Goal: Task Accomplishment & Management: Manage account settings

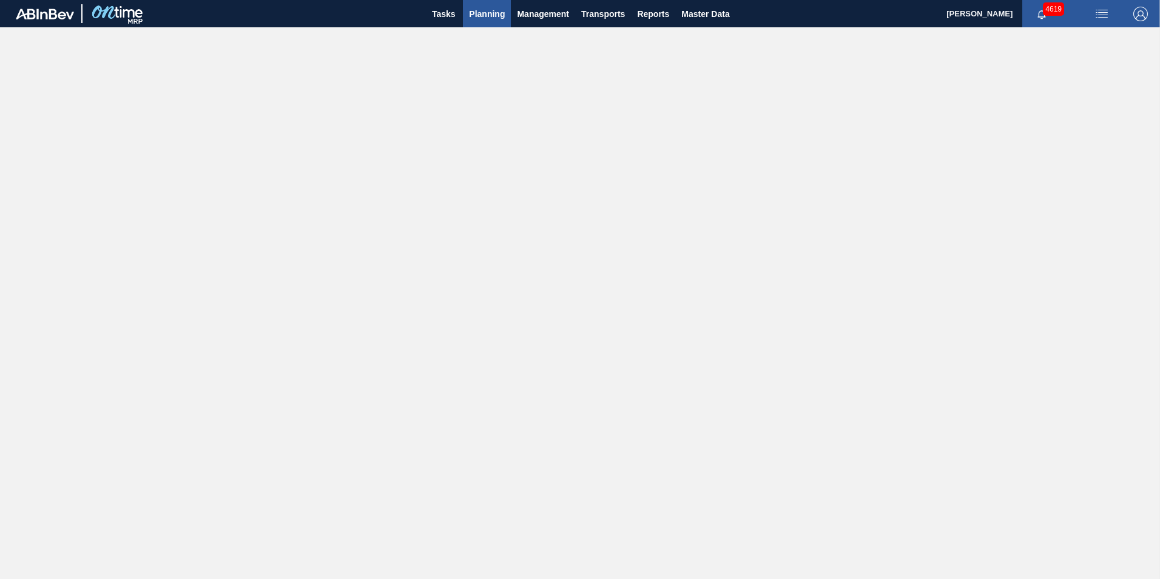
click at [494, 19] on span "Planning" at bounding box center [487, 14] width 36 height 15
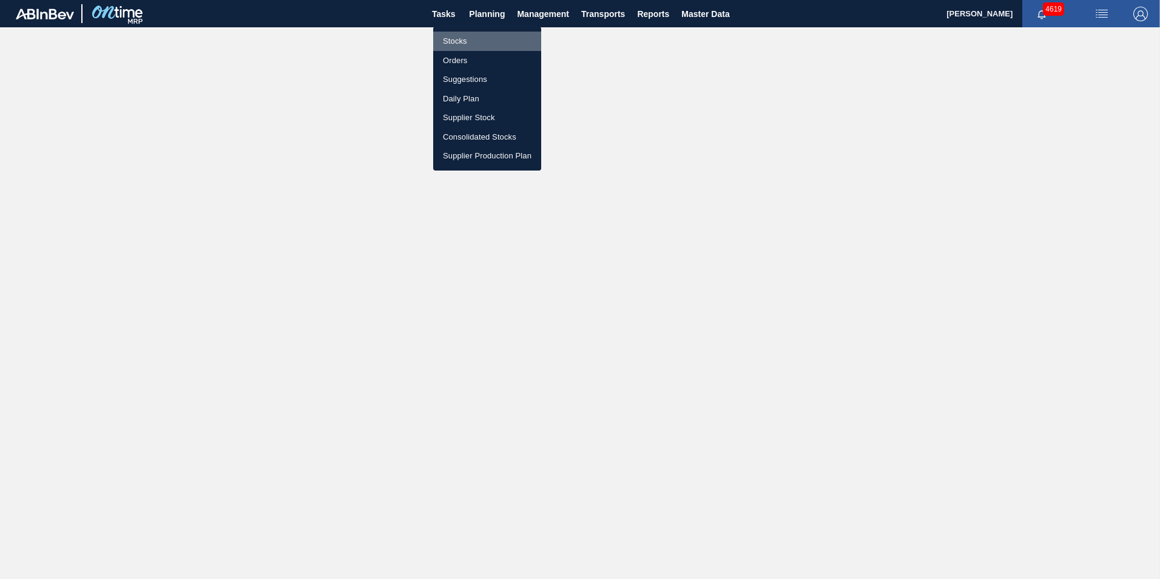
click at [461, 42] on li "Stocks" at bounding box center [487, 41] width 108 height 19
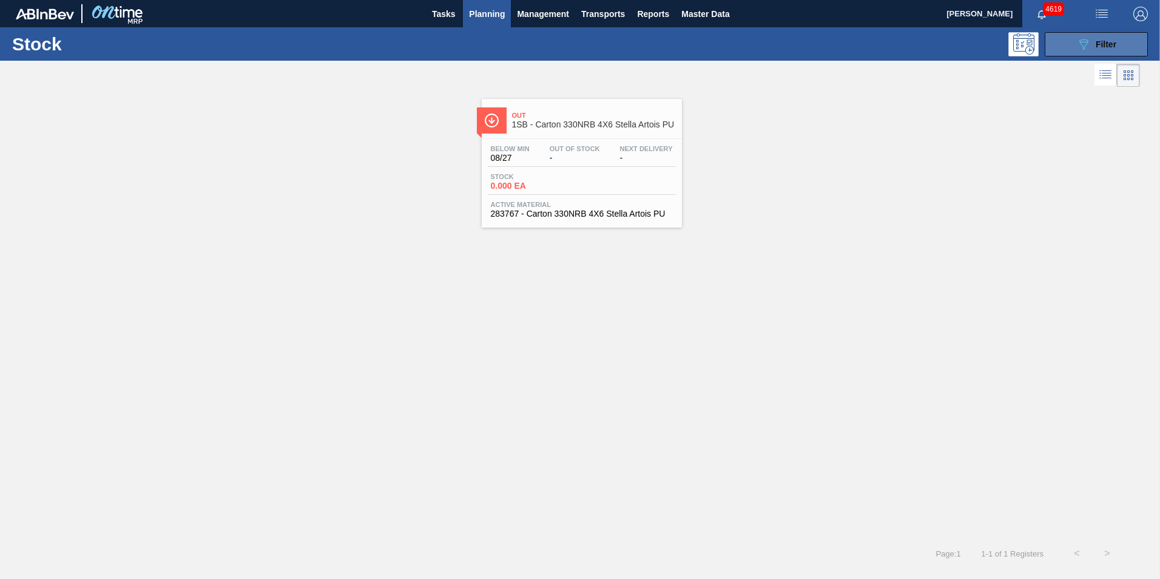
click at [1096, 51] on div "089F7B8B-B2A5-4AFE-B5C0-19BA573D28AC Filter" at bounding box center [1096, 44] width 40 height 15
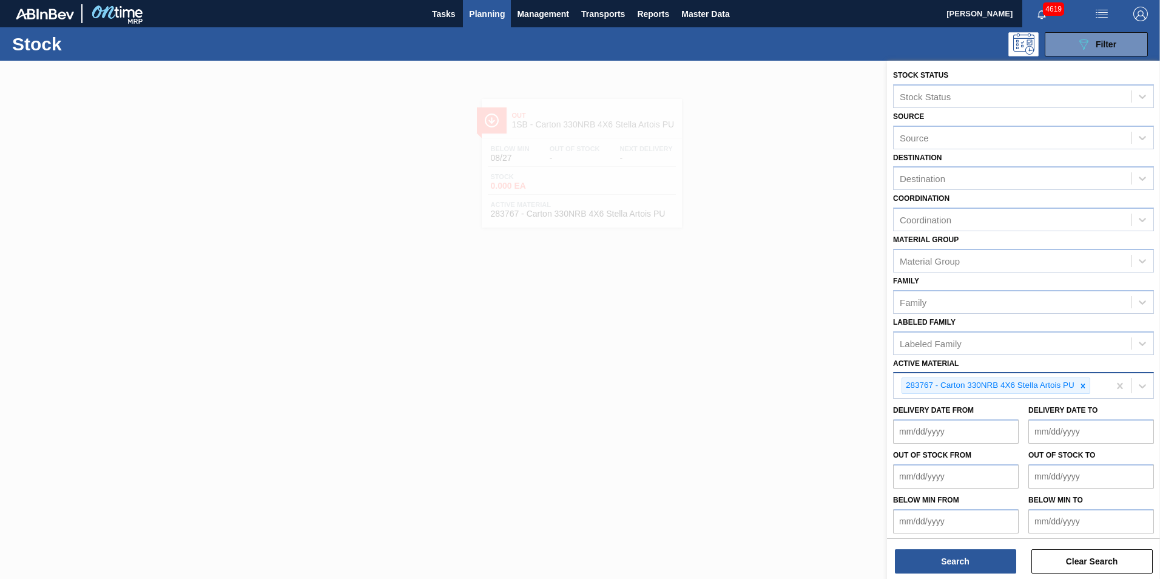
click at [1083, 382] on icon at bounding box center [1083, 386] width 8 height 8
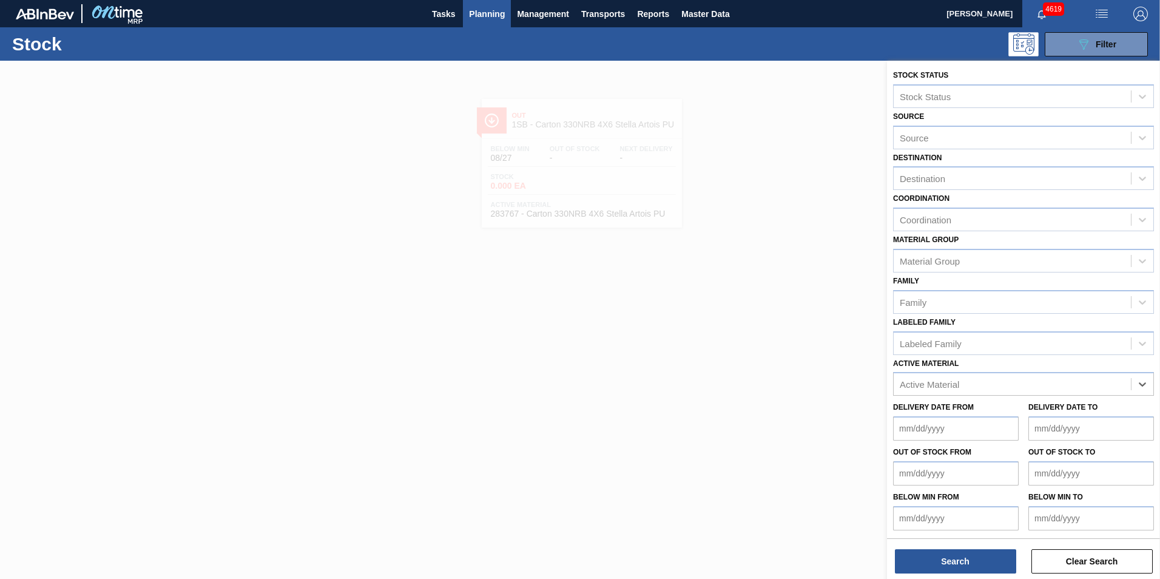
paste Material "283772"
type Material "283772"
click at [982, 407] on div "283772 - Can 410 Stella Artois Pack Upgrade" at bounding box center [1023, 414] width 261 height 22
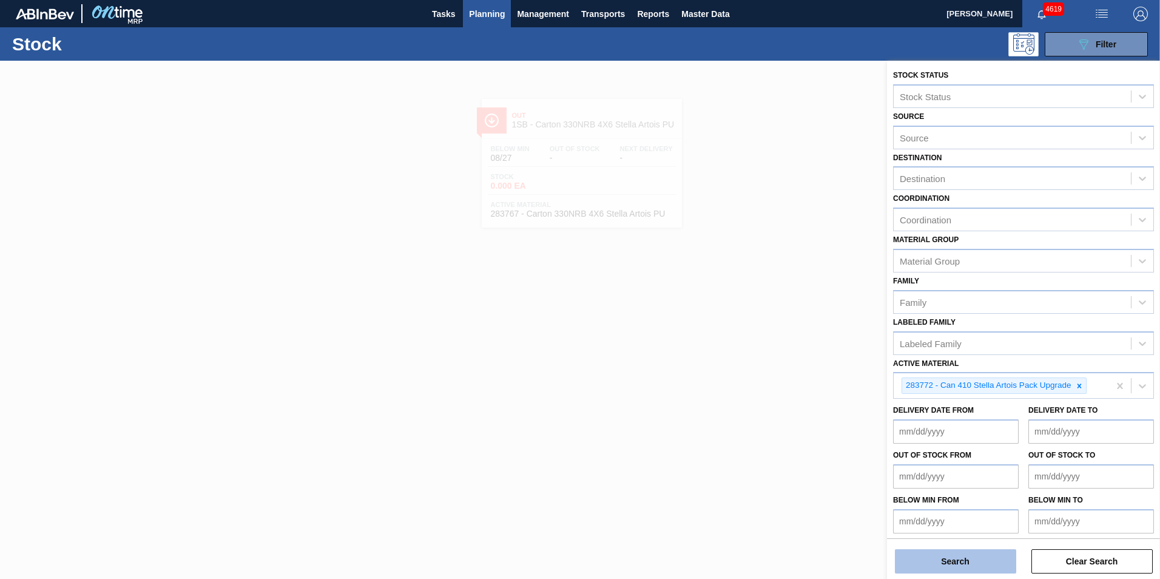
click at [965, 565] on button "Search" at bounding box center [955, 561] width 121 height 24
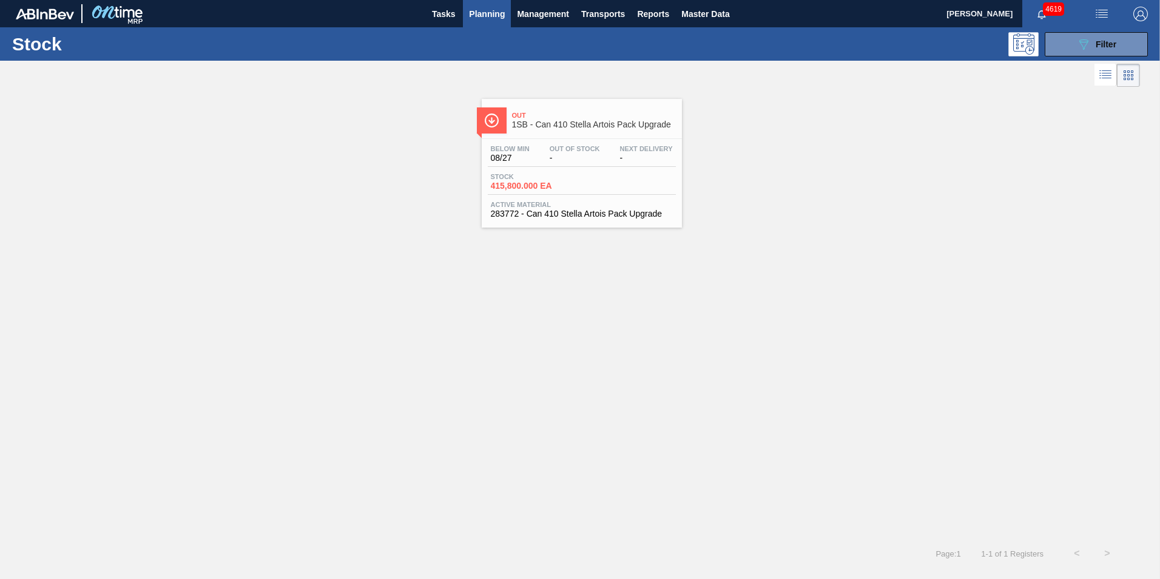
click at [561, 188] on span "415,800.000 EA" at bounding box center [533, 185] width 85 height 9
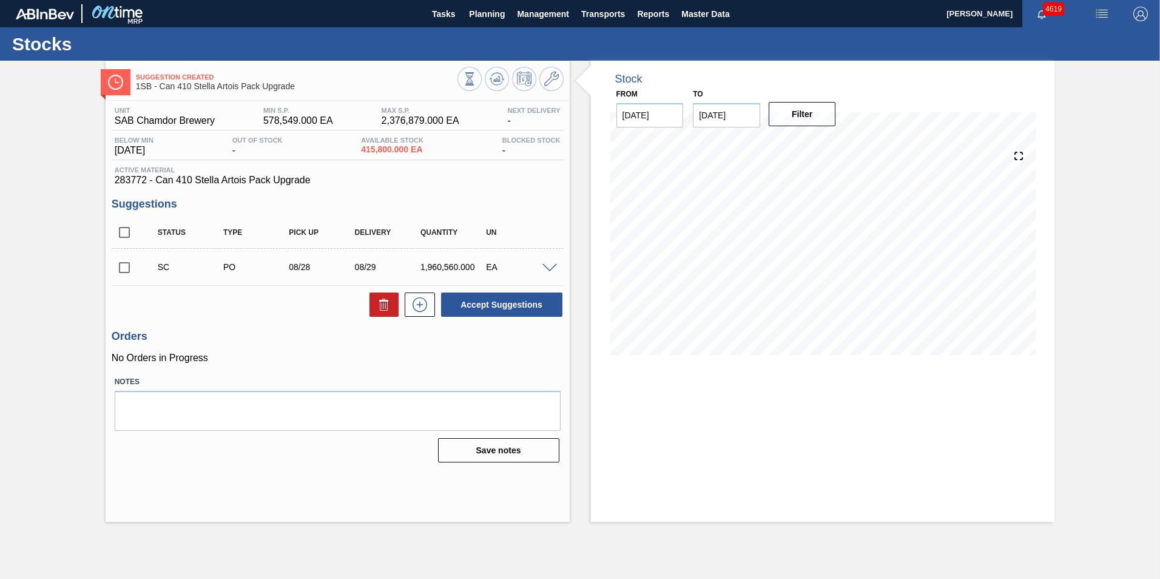
click at [128, 271] on input "checkbox" at bounding box center [124, 267] width 25 height 25
click at [551, 266] on span at bounding box center [549, 268] width 15 height 9
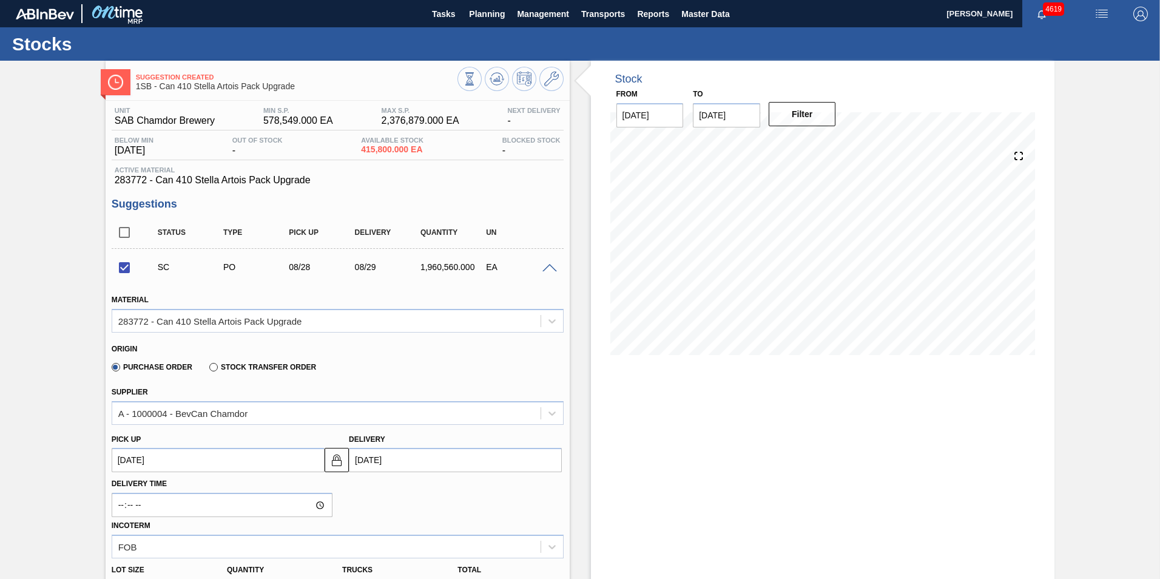
click at [551, 266] on span at bounding box center [549, 268] width 15 height 9
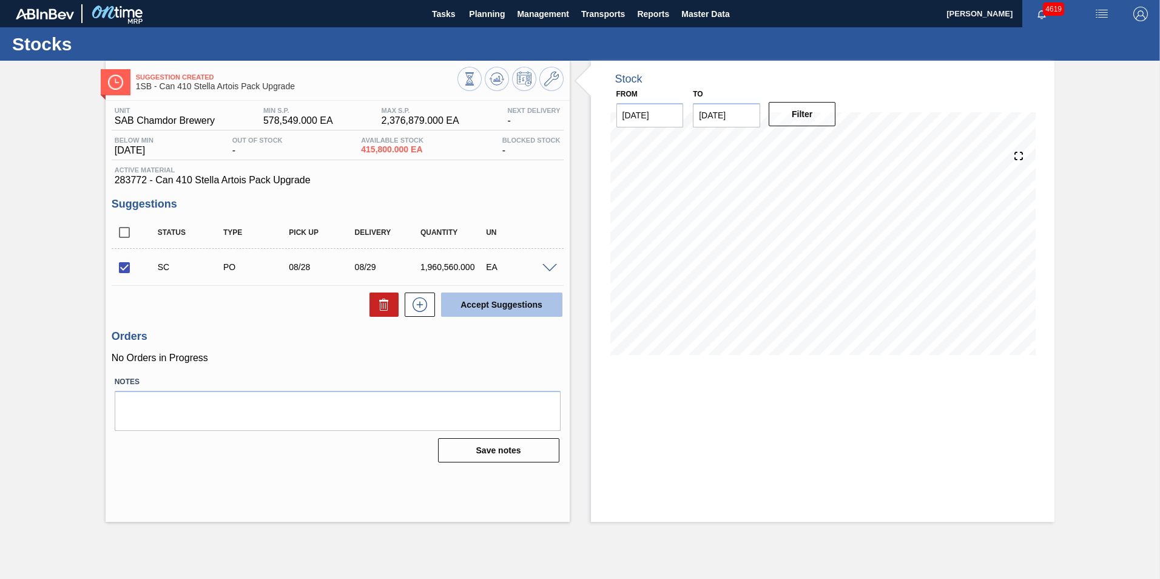
click at [543, 302] on button "Accept Suggestions" at bounding box center [501, 304] width 121 height 24
checkbox input "false"
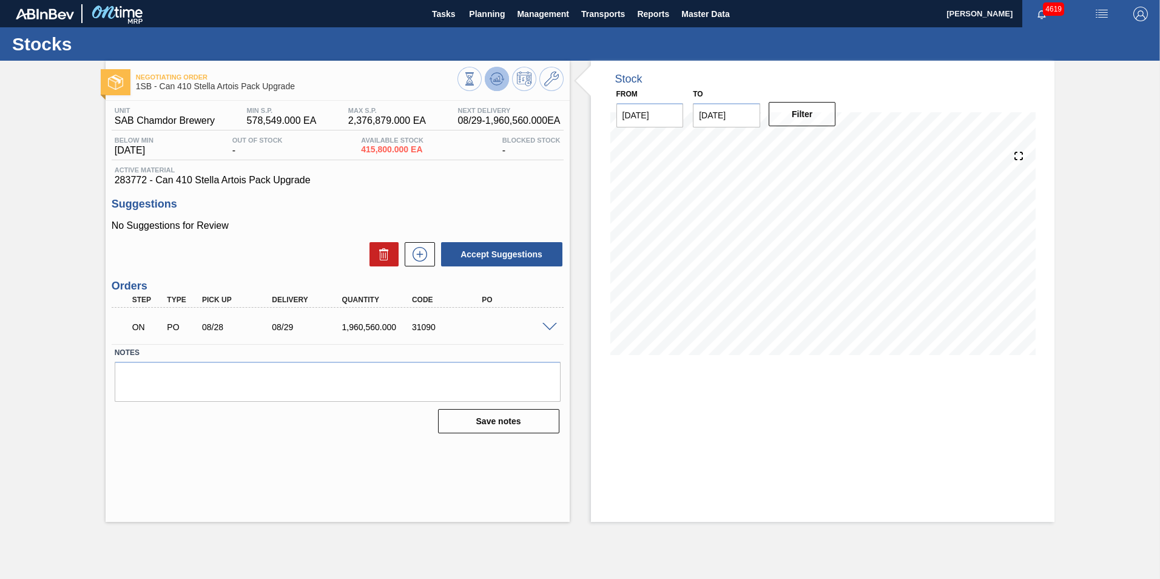
click at [496, 81] on icon at bounding box center [497, 78] width 8 height 5
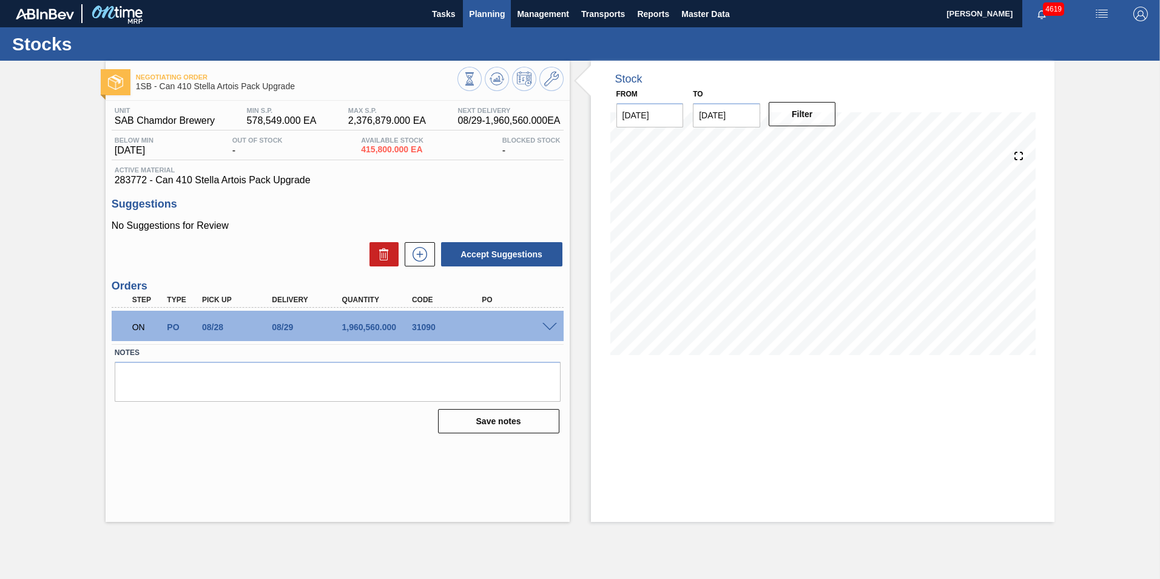
click at [498, 14] on span "Planning" at bounding box center [487, 14] width 36 height 15
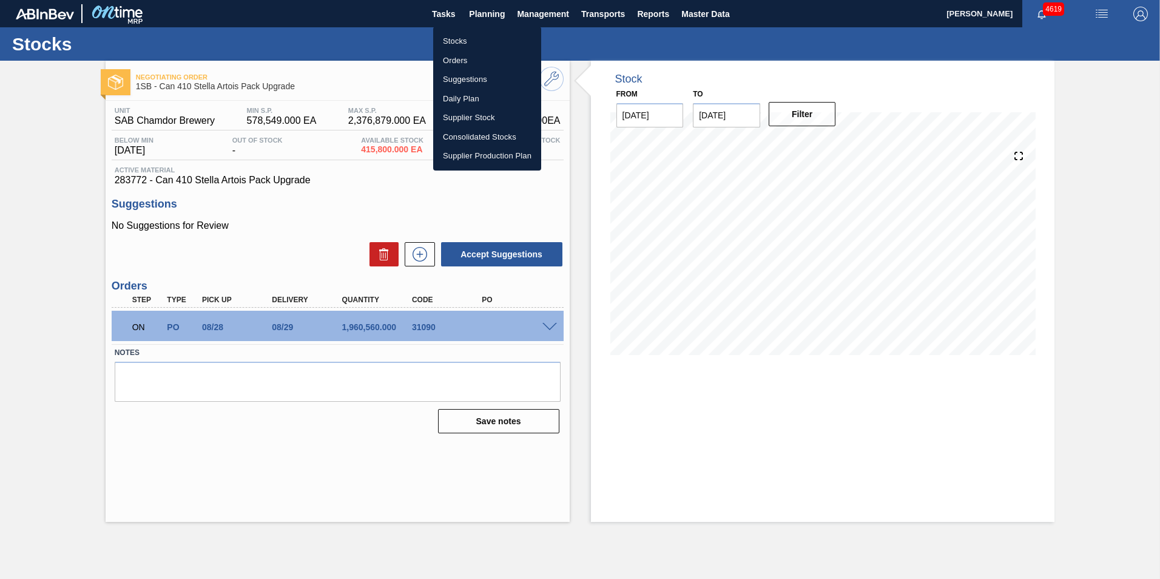
click at [467, 37] on li "Stocks" at bounding box center [487, 41] width 108 height 19
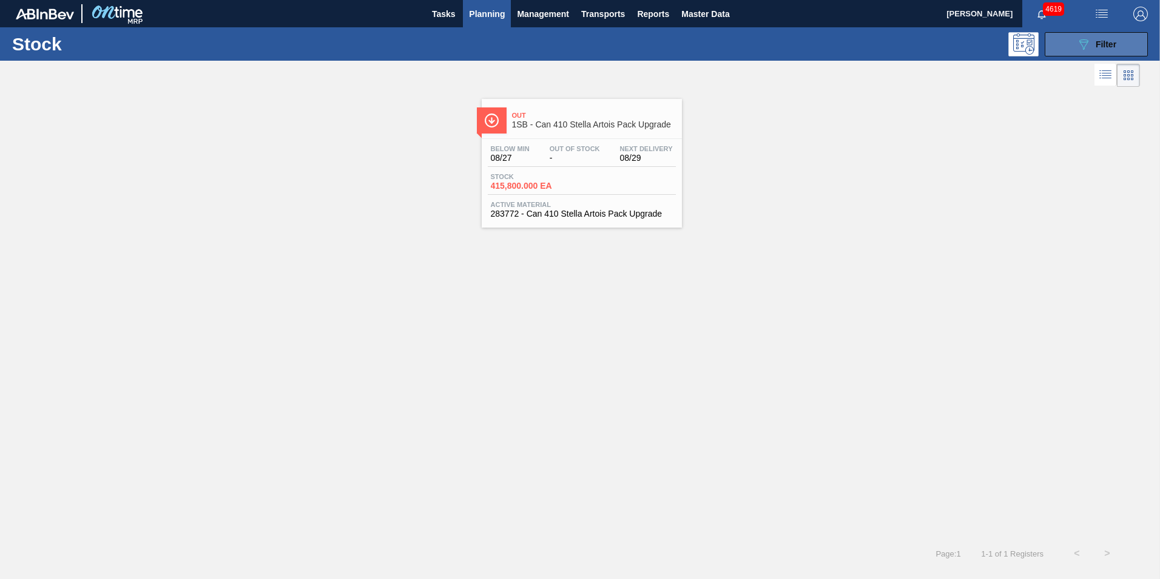
click at [1105, 44] on span "Filter" at bounding box center [1106, 44] width 21 height 10
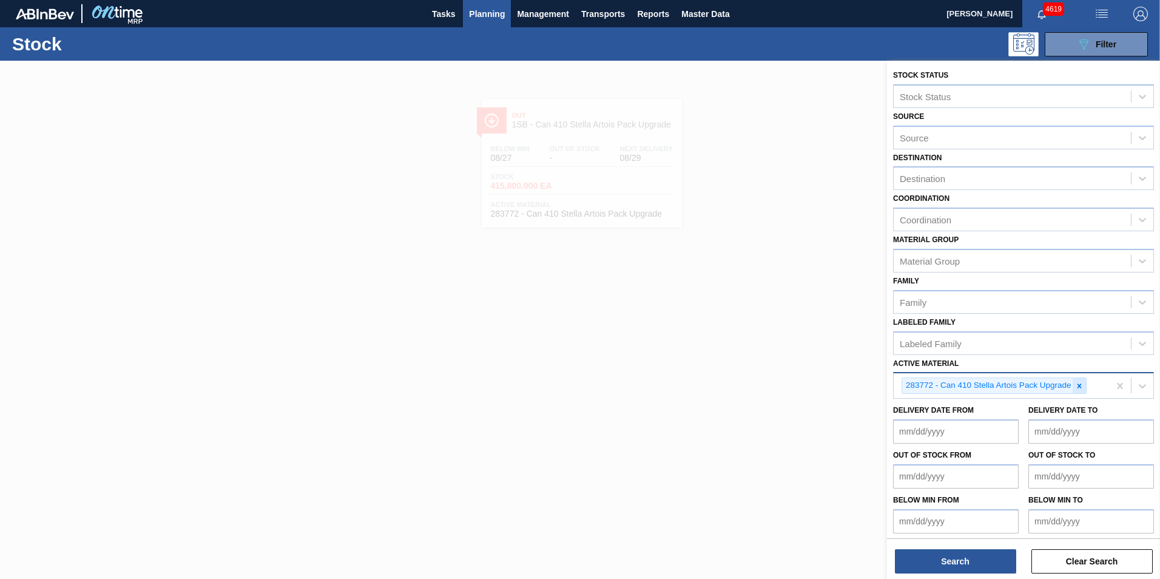
click at [1080, 385] on icon at bounding box center [1080, 385] width 4 height 4
paste Material "284432"
type Material "284432"
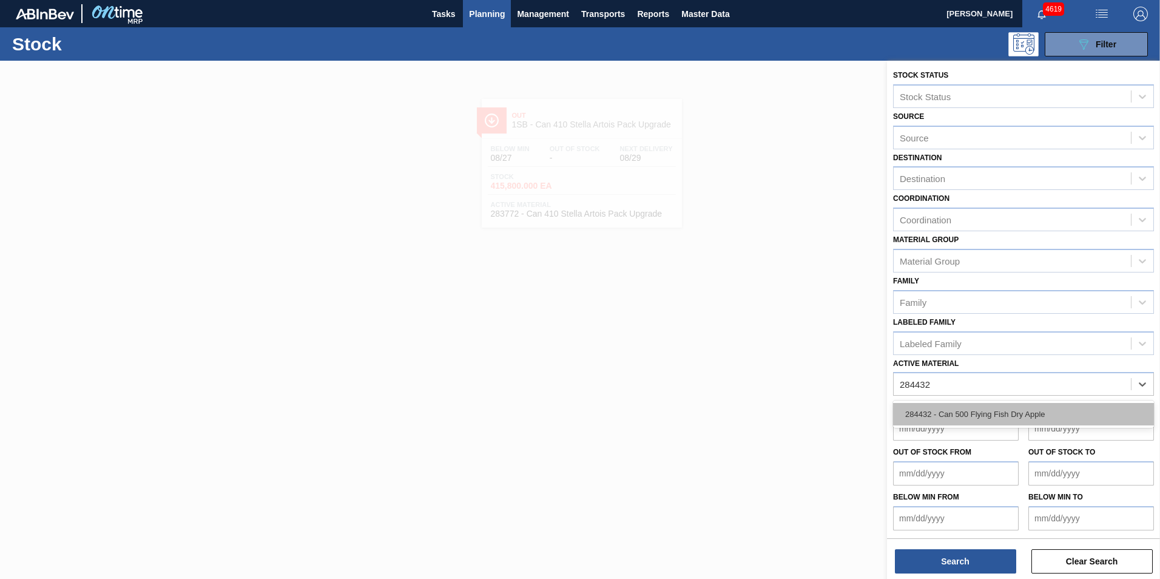
click at [995, 416] on div "284432 - Can 500 Flying Fish Dry Apple" at bounding box center [1023, 414] width 261 height 22
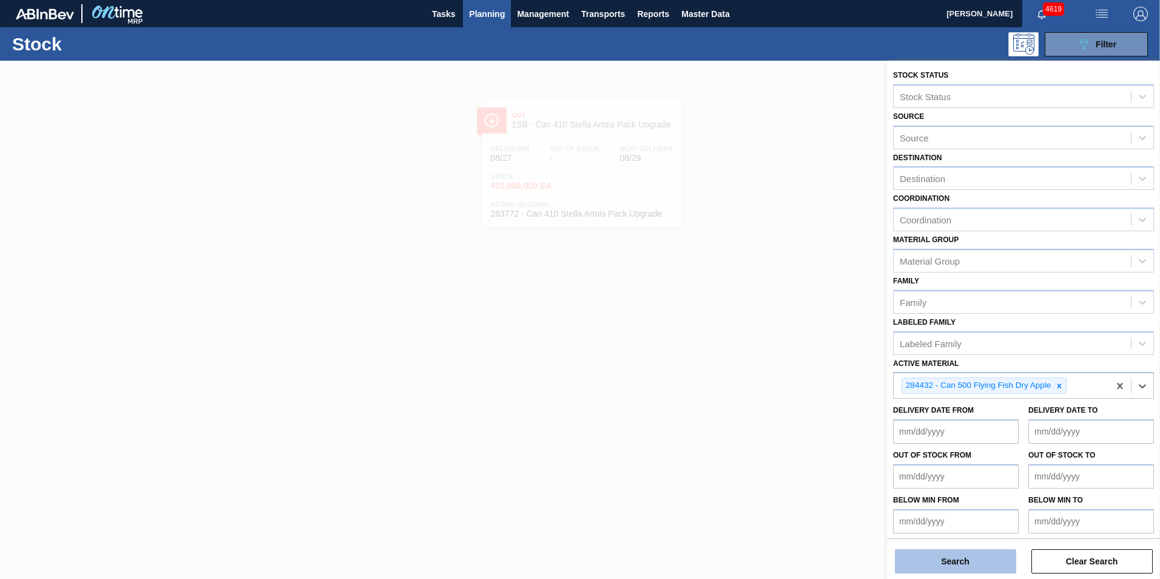
click at [971, 559] on button "Search" at bounding box center [955, 561] width 121 height 24
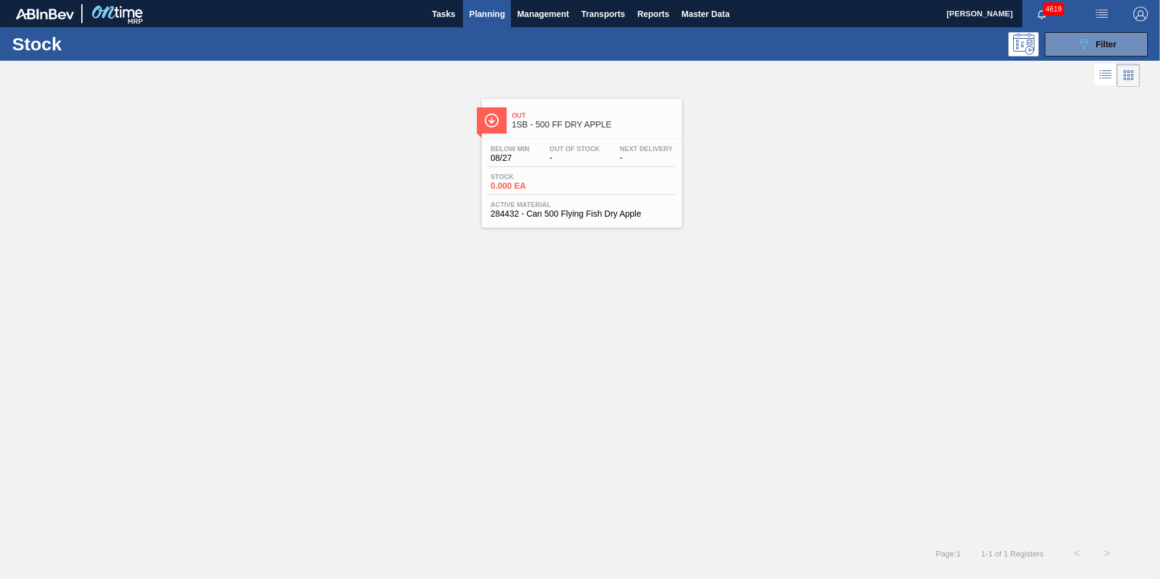
click at [527, 166] on div "Below Min 08/27 Out Of Stock - Next Delivery -" at bounding box center [582, 156] width 188 height 22
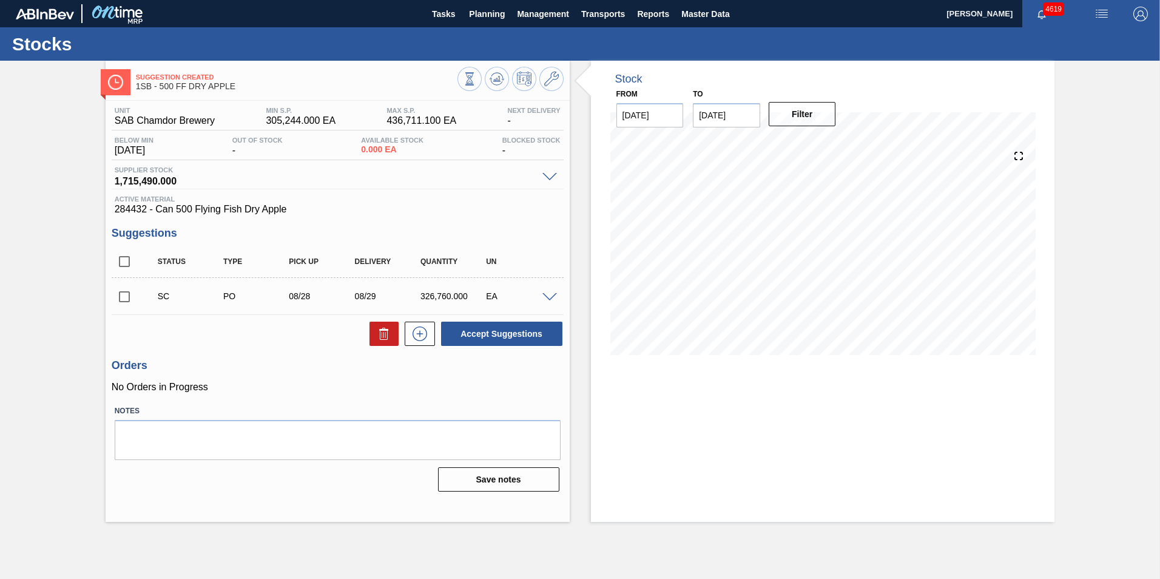
click at [123, 295] on input "checkbox" at bounding box center [124, 296] width 25 height 25
click at [525, 334] on button "Accept Suggestions" at bounding box center [501, 334] width 121 height 24
checkbox input "false"
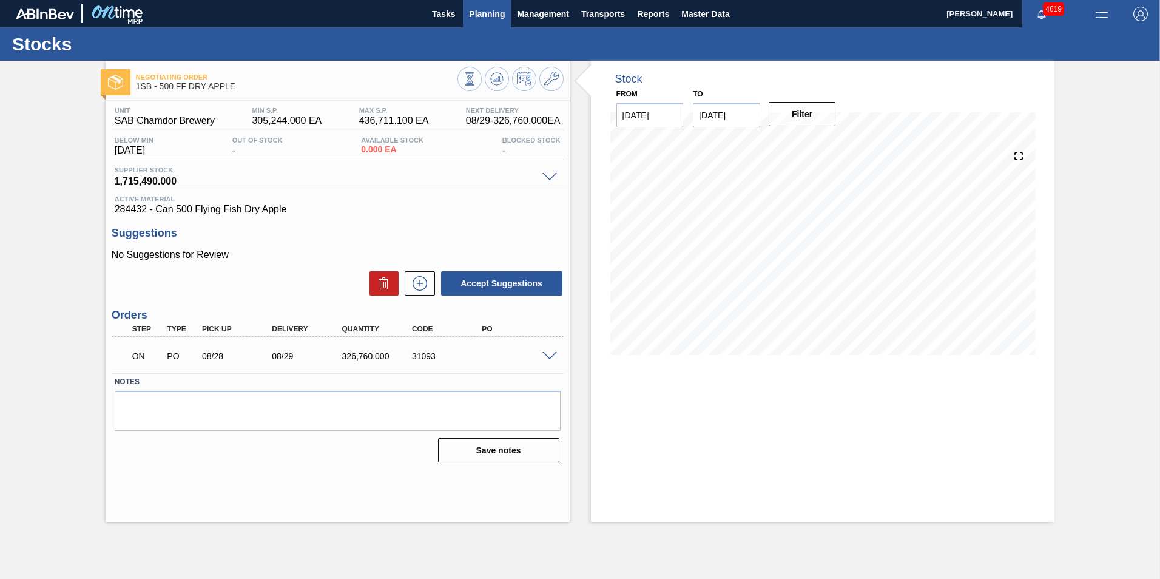
click at [498, 13] on span "Planning" at bounding box center [487, 14] width 36 height 15
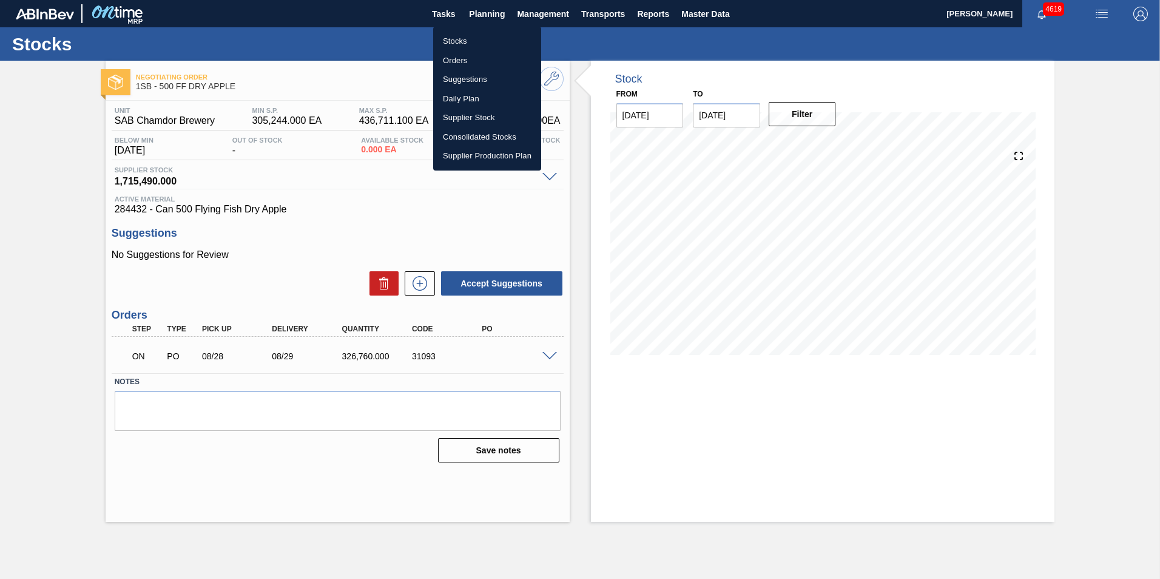
click at [468, 46] on li "Stocks" at bounding box center [487, 41] width 108 height 19
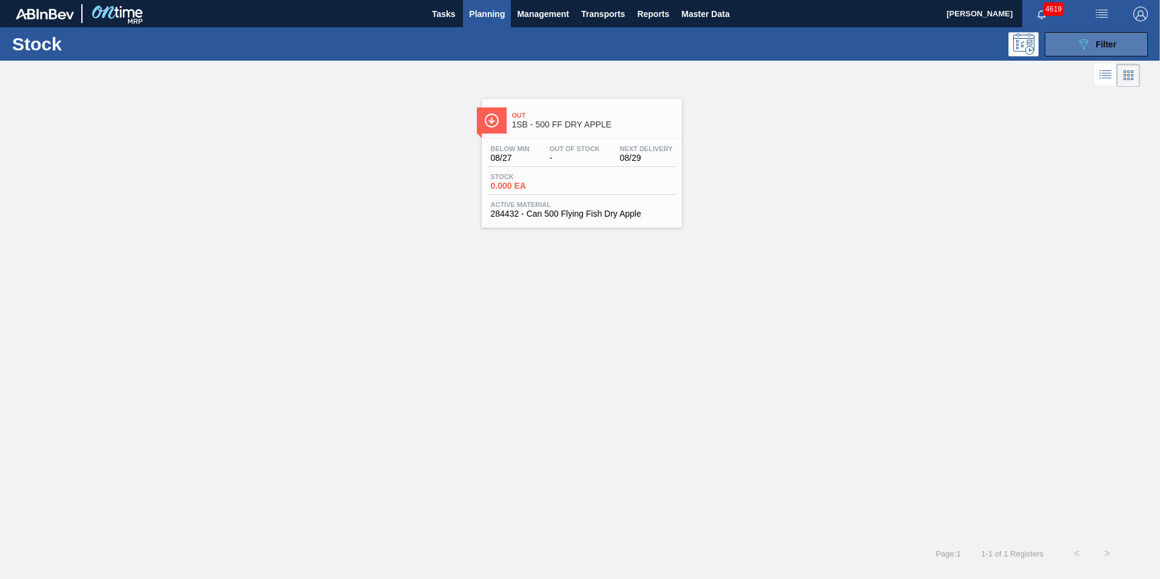
click at [1090, 42] on icon "089F7B8B-B2A5-4AFE-B5C0-19BA573D28AC" at bounding box center [1083, 44] width 15 height 15
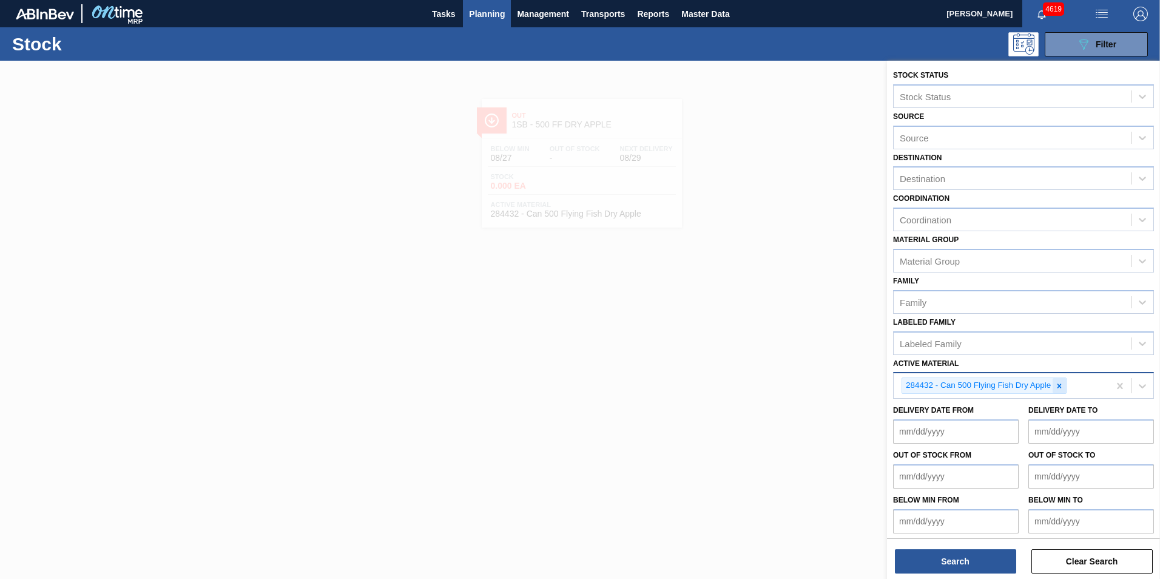
click at [1060, 386] on icon at bounding box center [1060, 385] width 4 height 4
paste Material "284565"
type Material "284565"
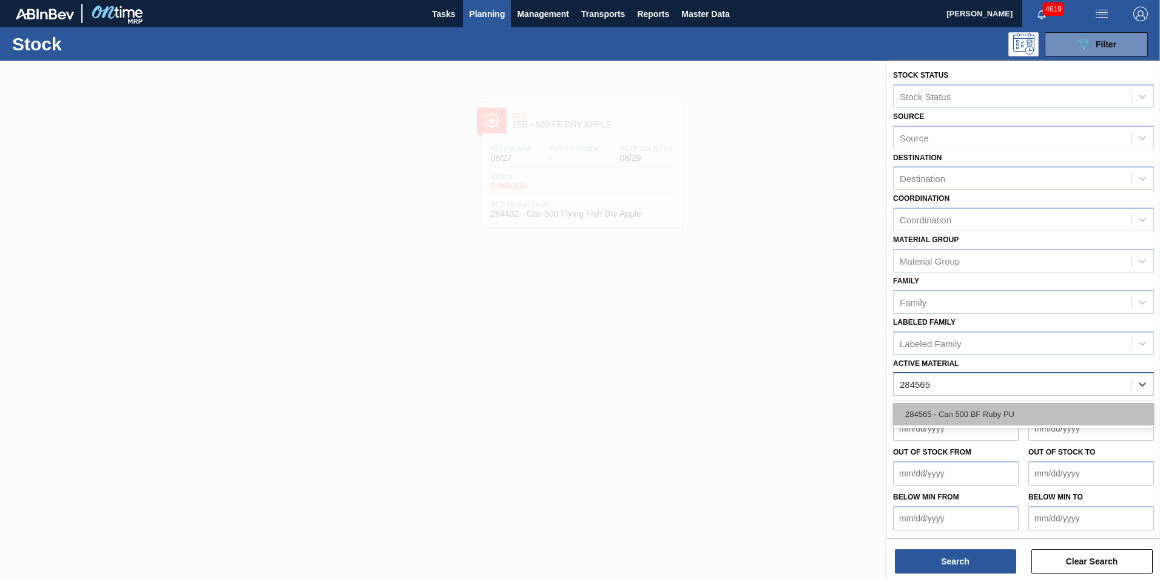
click at [963, 414] on div "284565 - Can 500 BF Ruby PU" at bounding box center [1023, 414] width 261 height 22
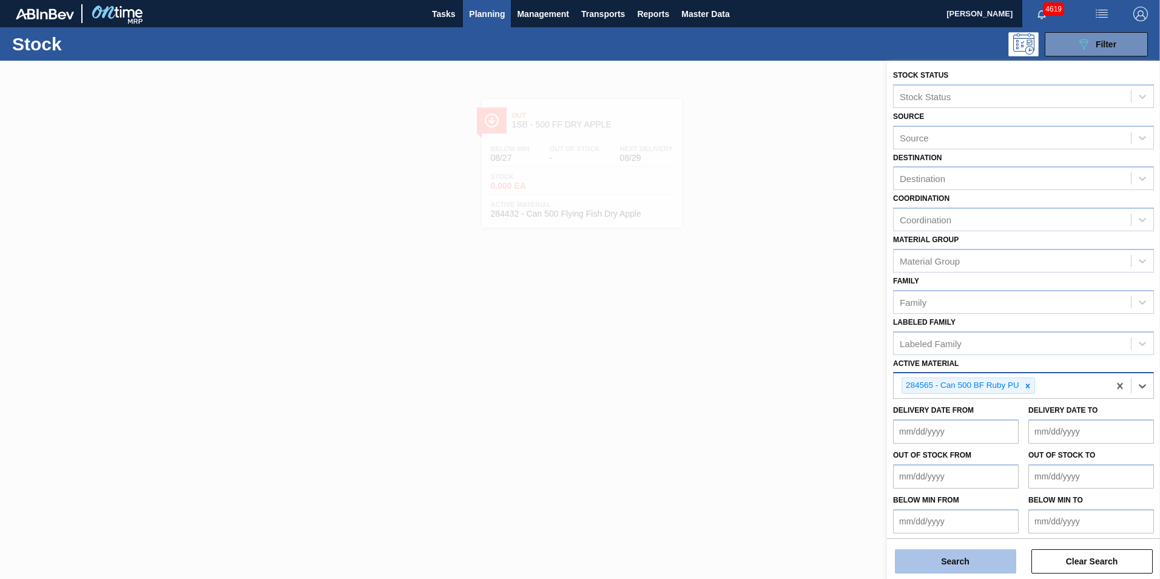
click at [974, 565] on button "Search" at bounding box center [955, 561] width 121 height 24
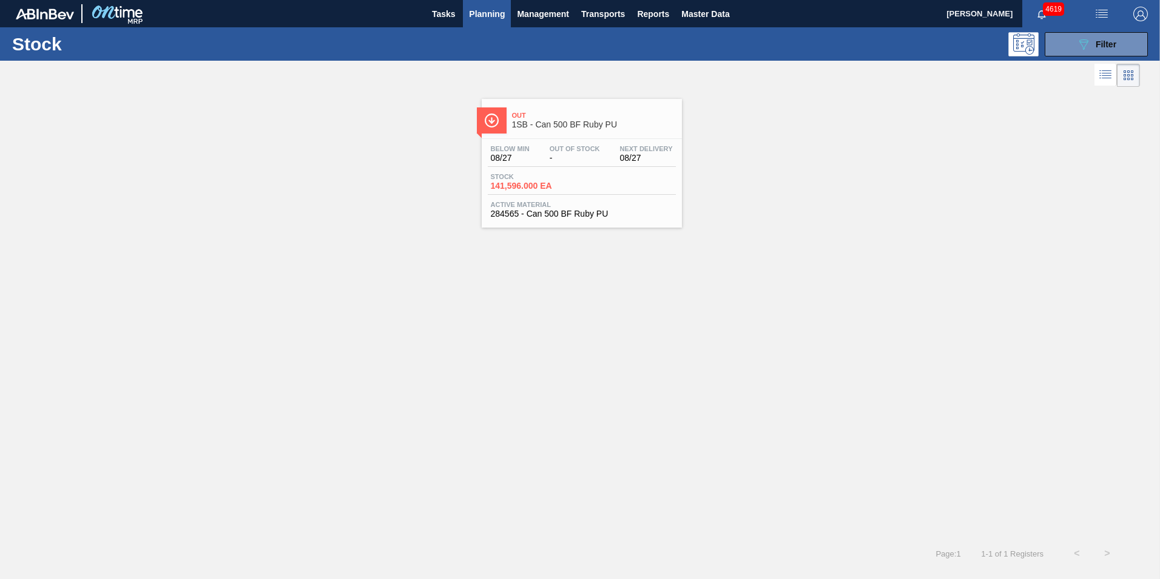
click at [542, 168] on div "Below Min 08/27 Out Of Stock - Next Delivery 08/27 Stock 141,596.000 EA Active …" at bounding box center [582, 180] width 200 height 83
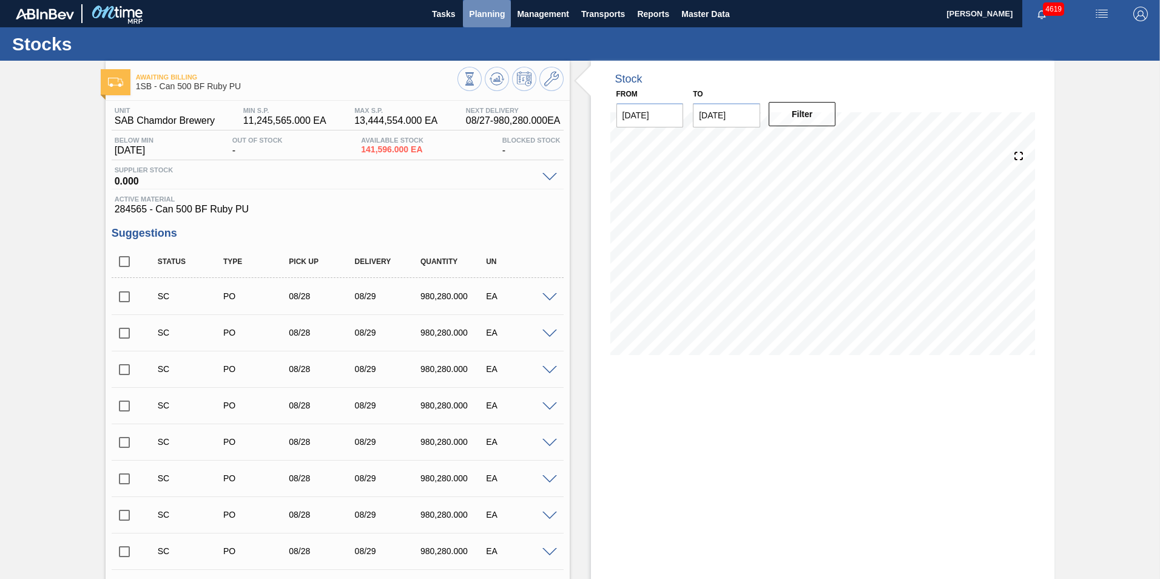
click at [485, 18] on span "Planning" at bounding box center [487, 14] width 36 height 15
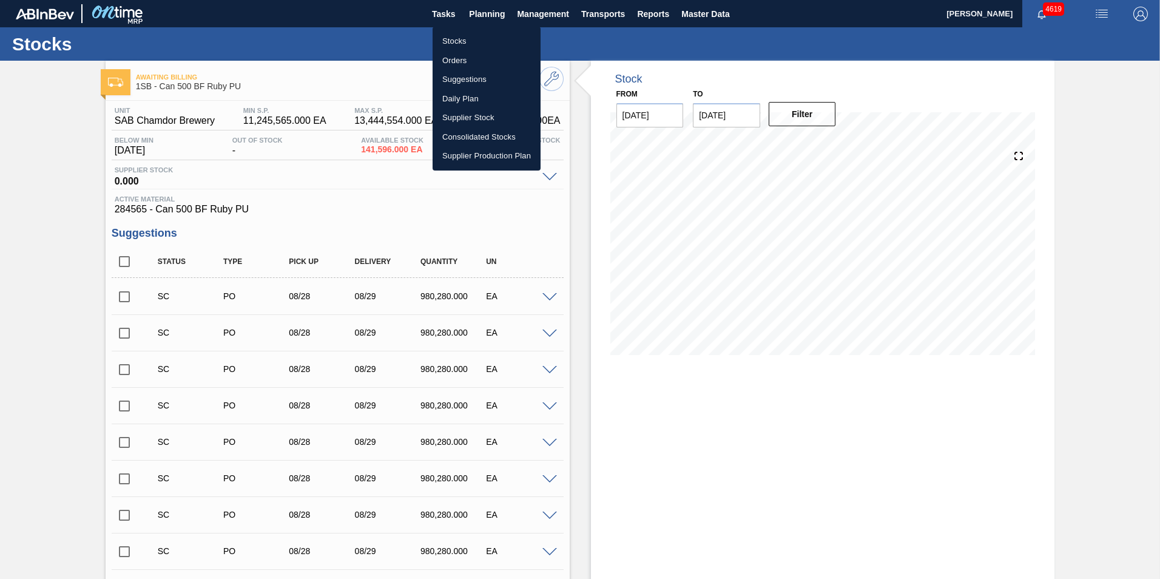
click at [461, 39] on li "Stocks" at bounding box center [487, 41] width 108 height 19
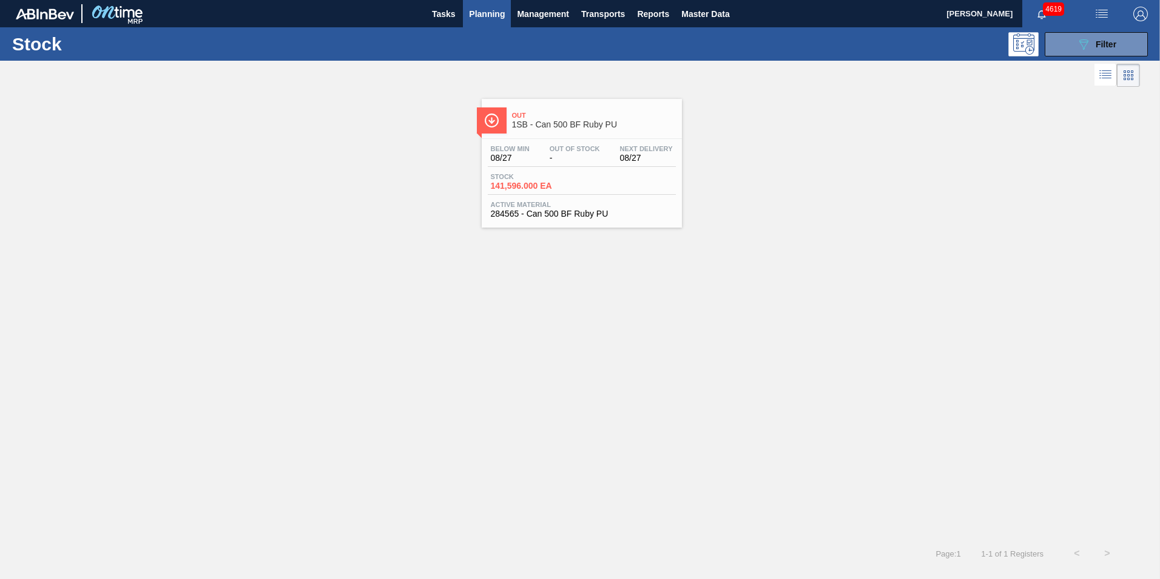
click at [576, 144] on div "Below Min 08/27 Out Of Stock - Next Delivery 08/27 Stock 141,596.000 EA Active …" at bounding box center [582, 180] width 200 height 83
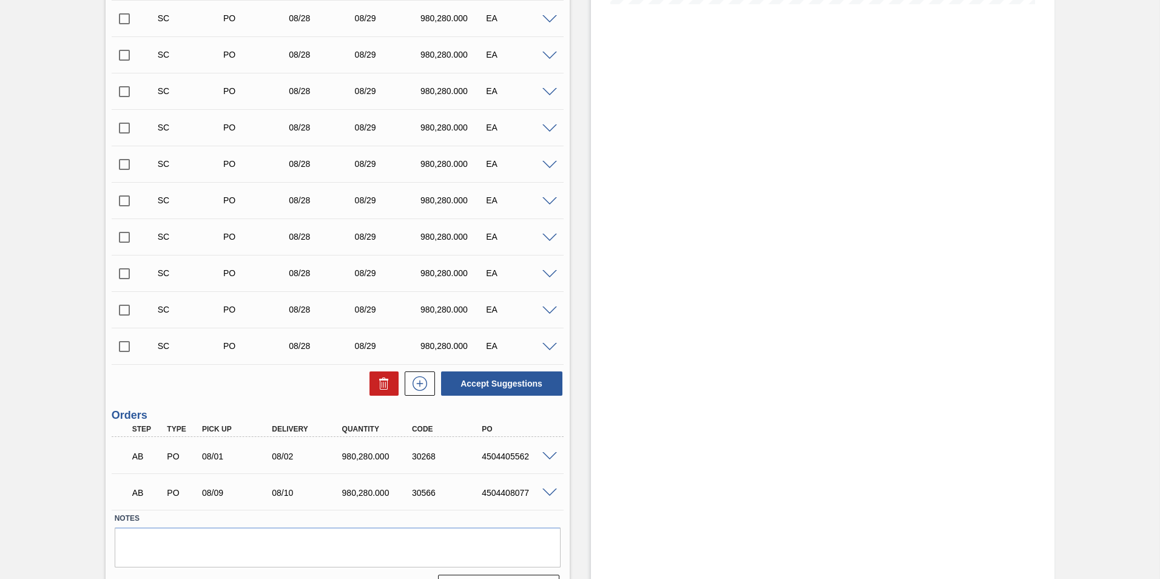
scroll to position [364, 0]
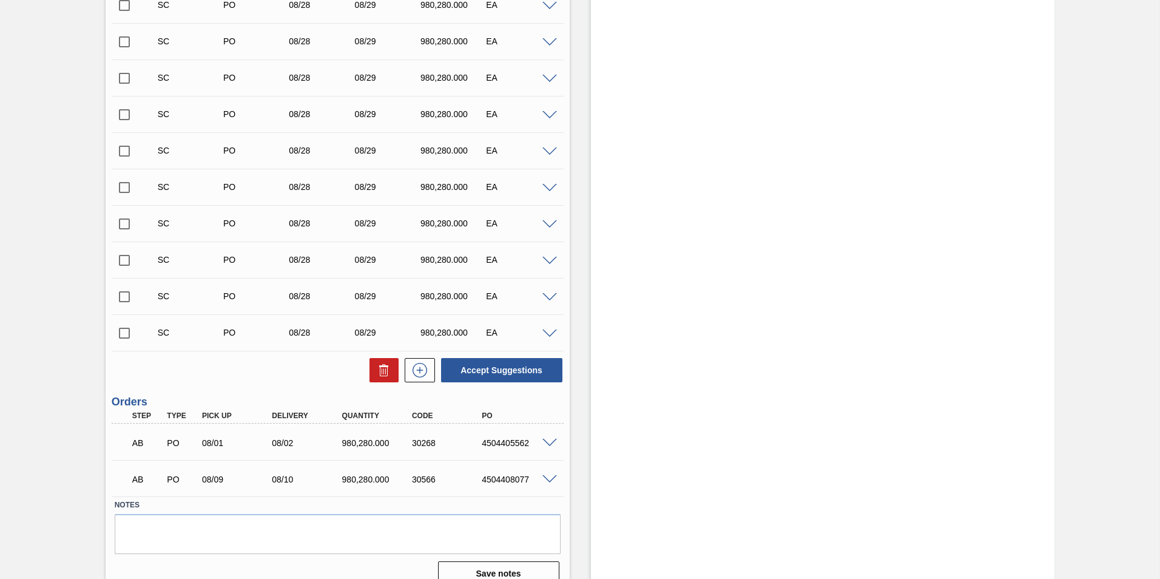
click at [550, 442] on span at bounding box center [549, 443] width 15 height 9
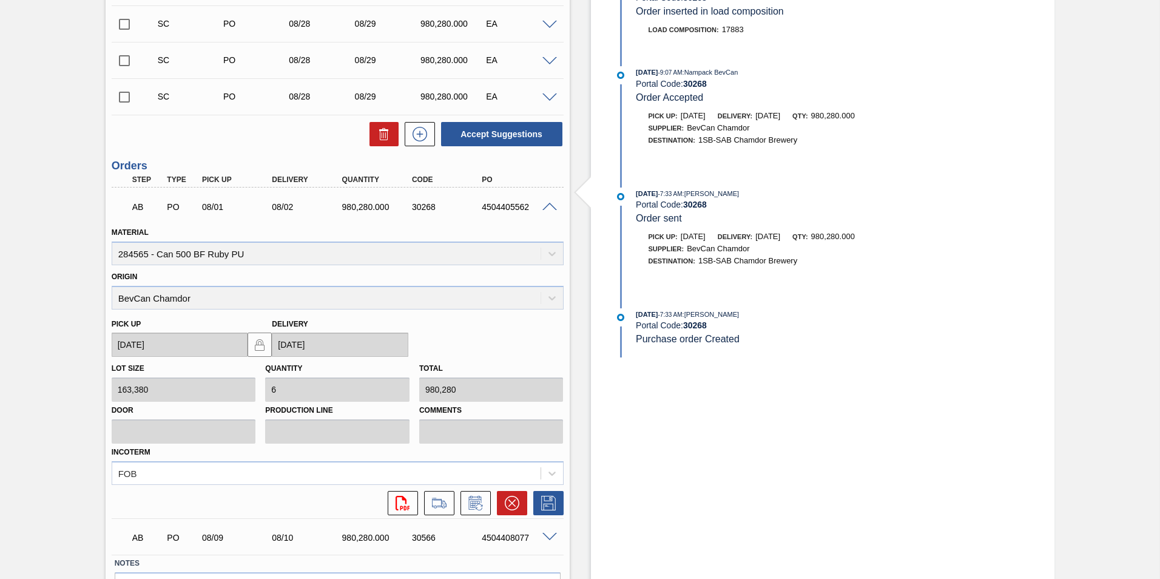
scroll to position [607, 0]
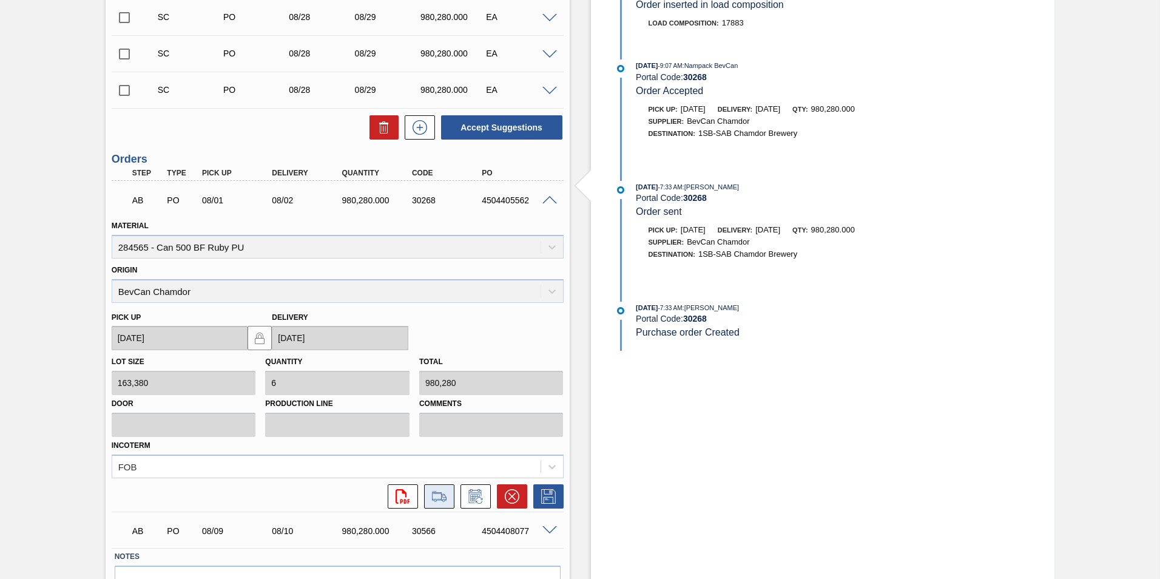
click at [438, 496] on icon at bounding box center [439, 496] width 19 height 15
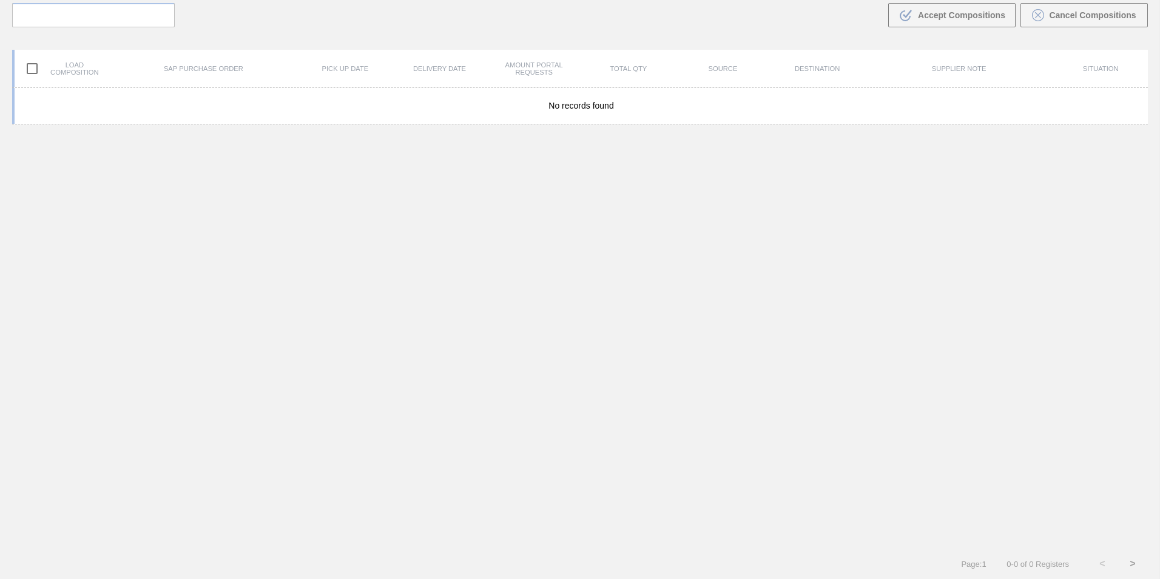
scroll to position [87, 0]
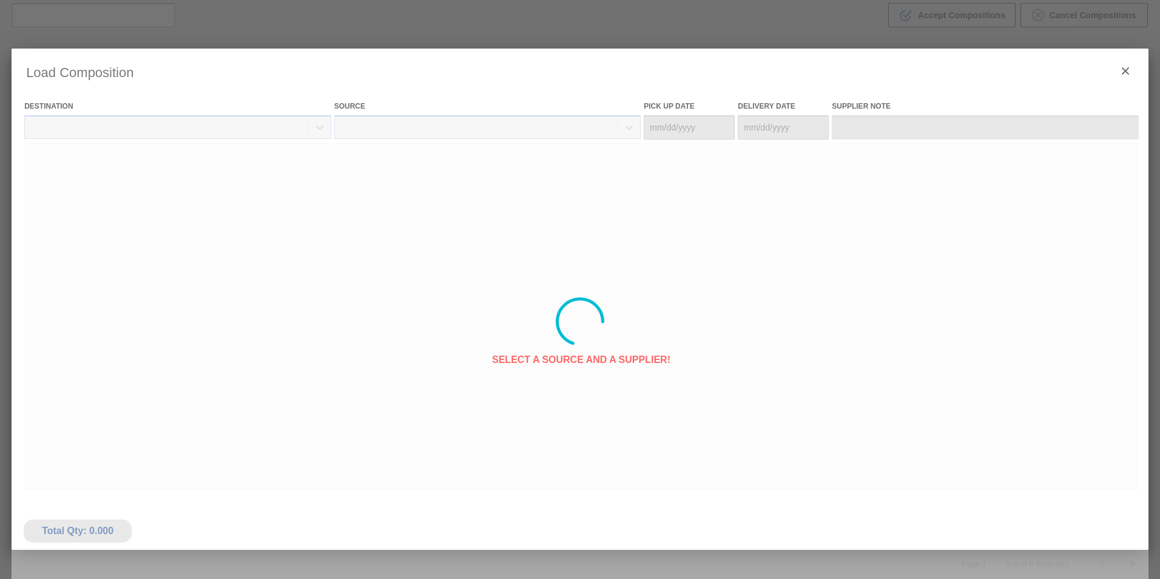
type Date "[DATE]"
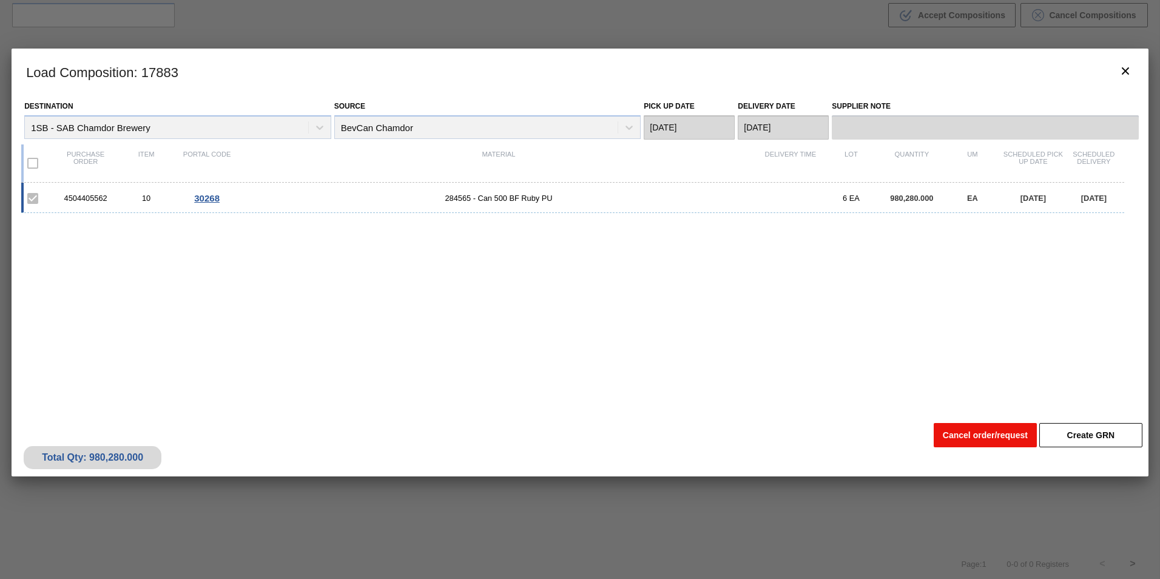
click at [1004, 440] on button "Cancel order/request" at bounding box center [985, 435] width 103 height 24
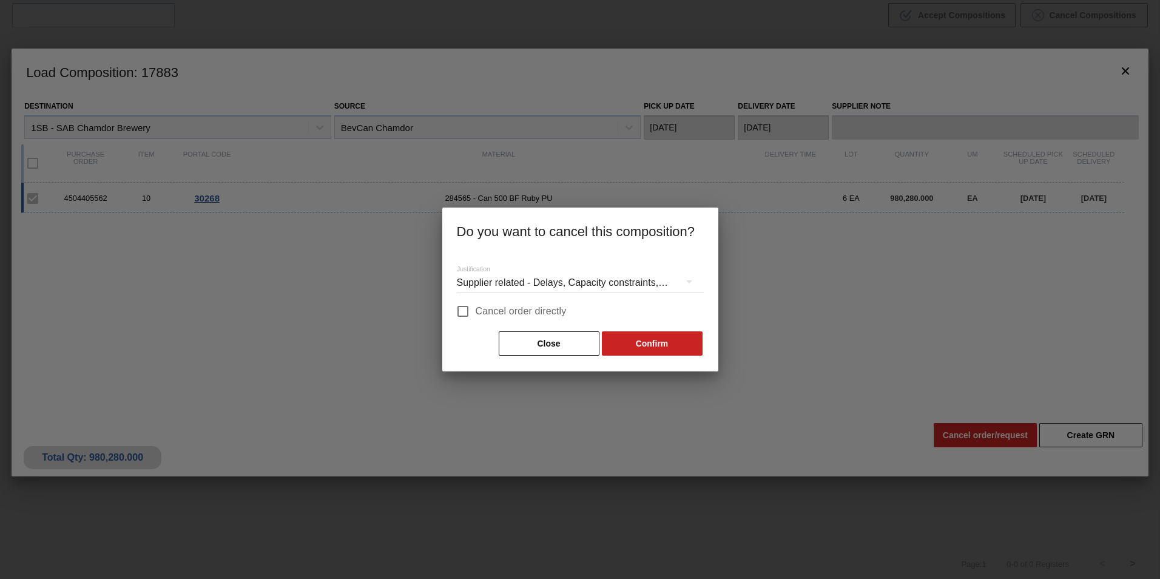
click at [505, 312] on span "Cancel order directly" at bounding box center [521, 311] width 91 height 15
click at [476, 312] on input "Cancel order directly" at bounding box center [462, 311] width 25 height 25
checkbox input "true"
click at [670, 345] on button "Confirm" at bounding box center [652, 343] width 101 height 24
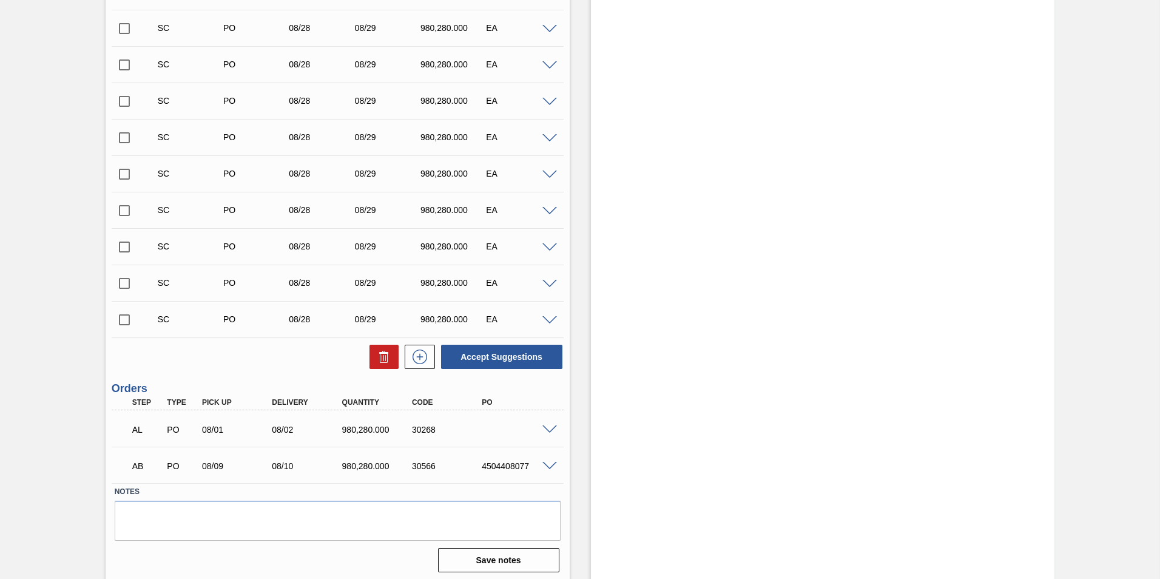
scroll to position [381, 0]
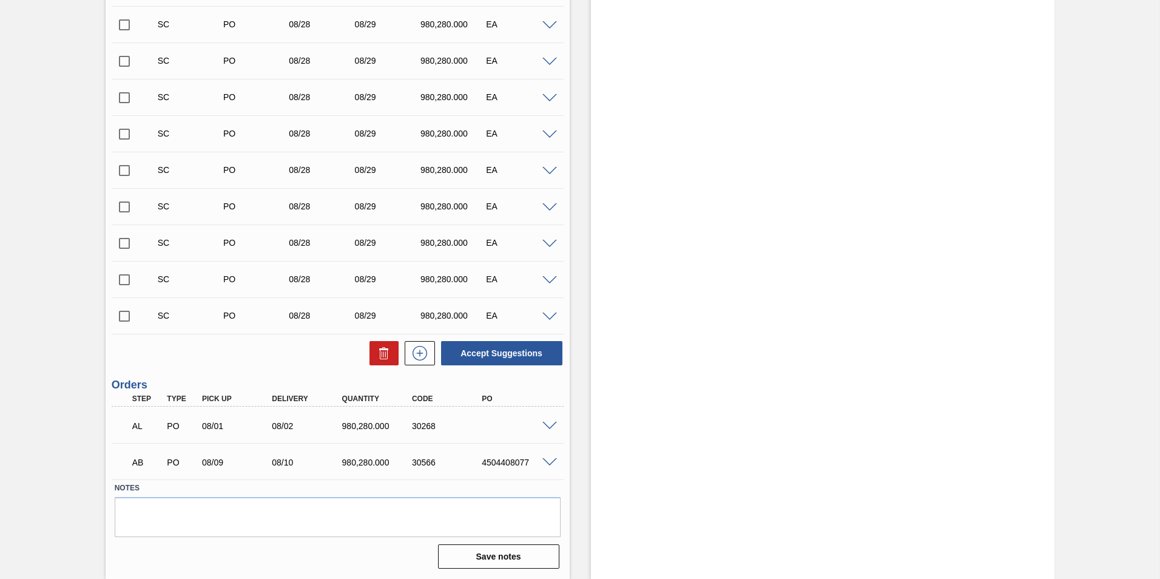
click at [548, 461] on span at bounding box center [549, 462] width 15 height 9
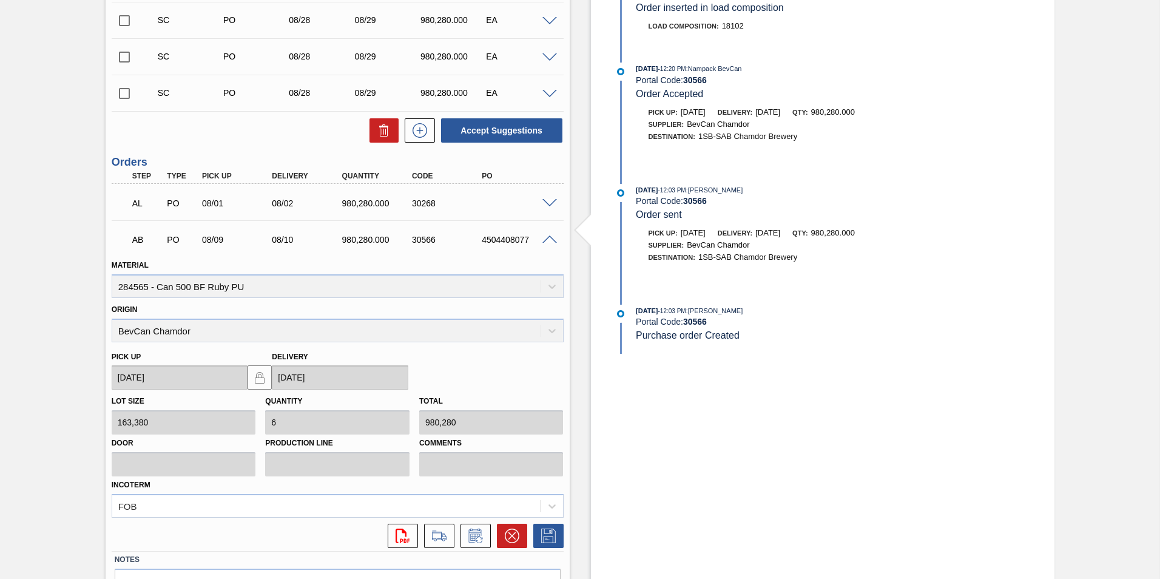
scroll to position [675, 0]
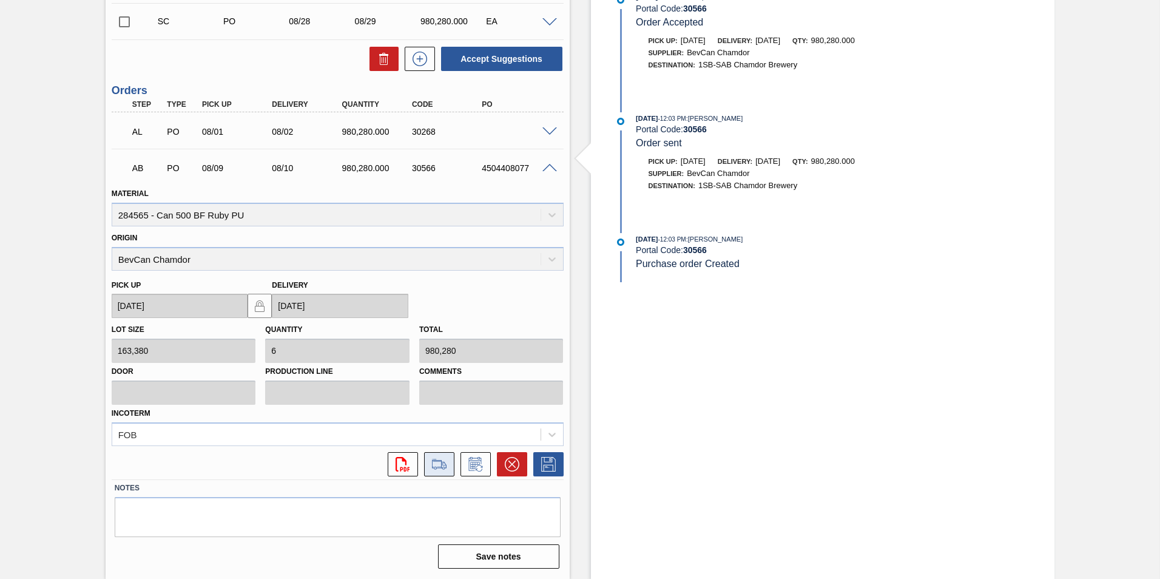
click at [443, 468] on icon at bounding box center [439, 464] width 19 height 15
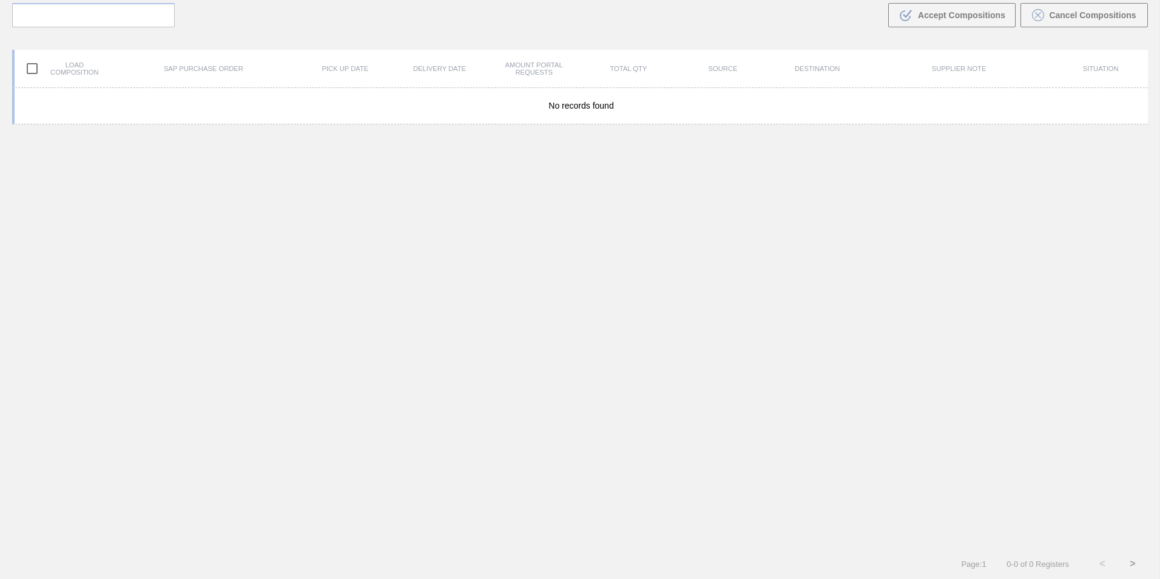
scroll to position [87, 0]
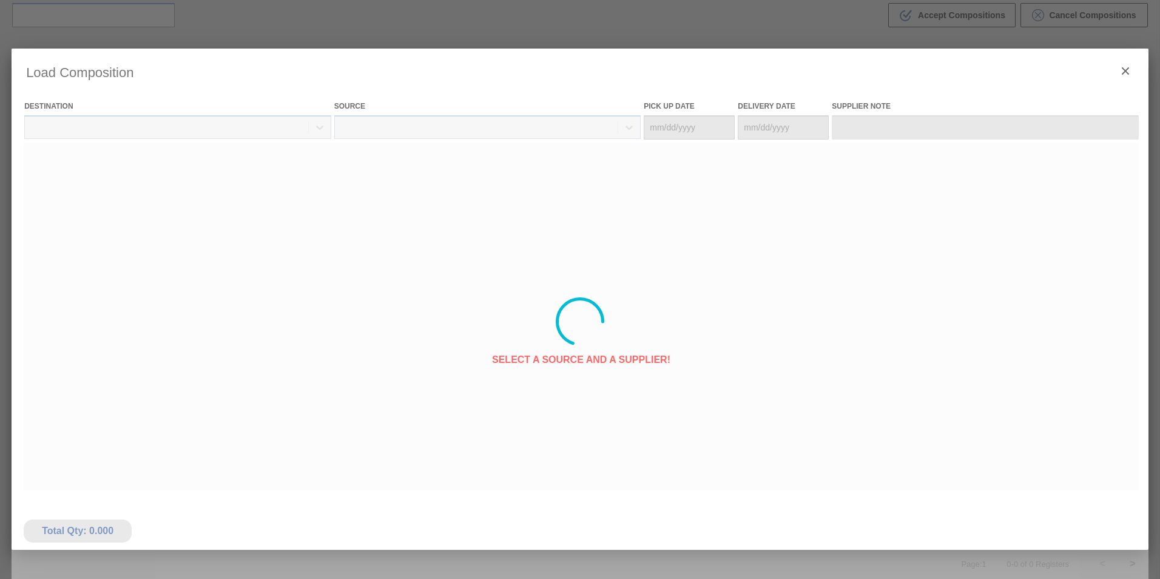
type Date "[DATE]"
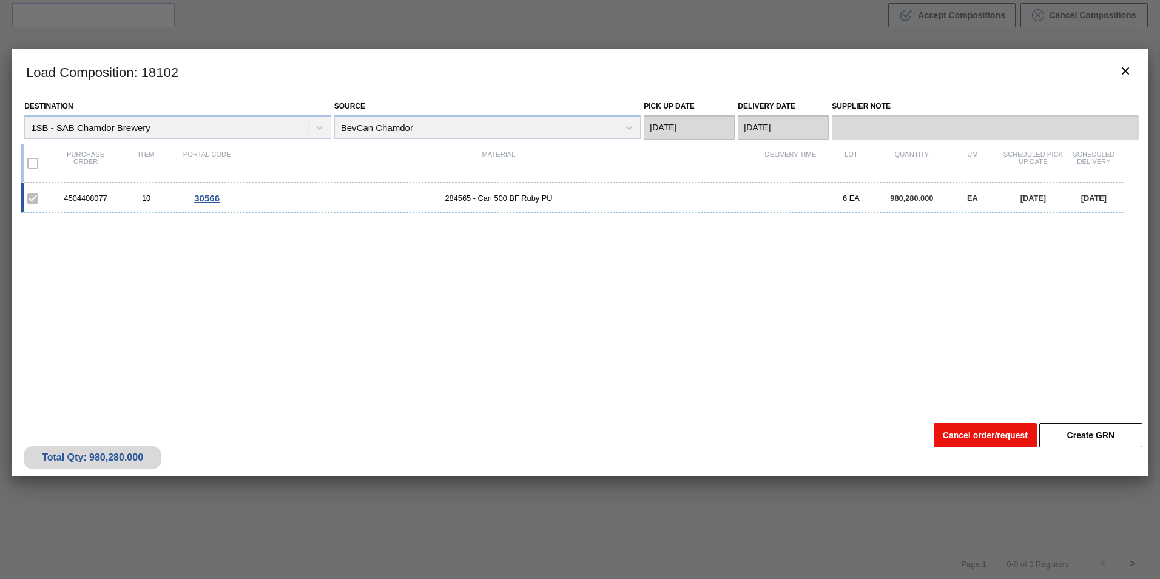
click at [971, 440] on button "Cancel order/request" at bounding box center [985, 435] width 103 height 24
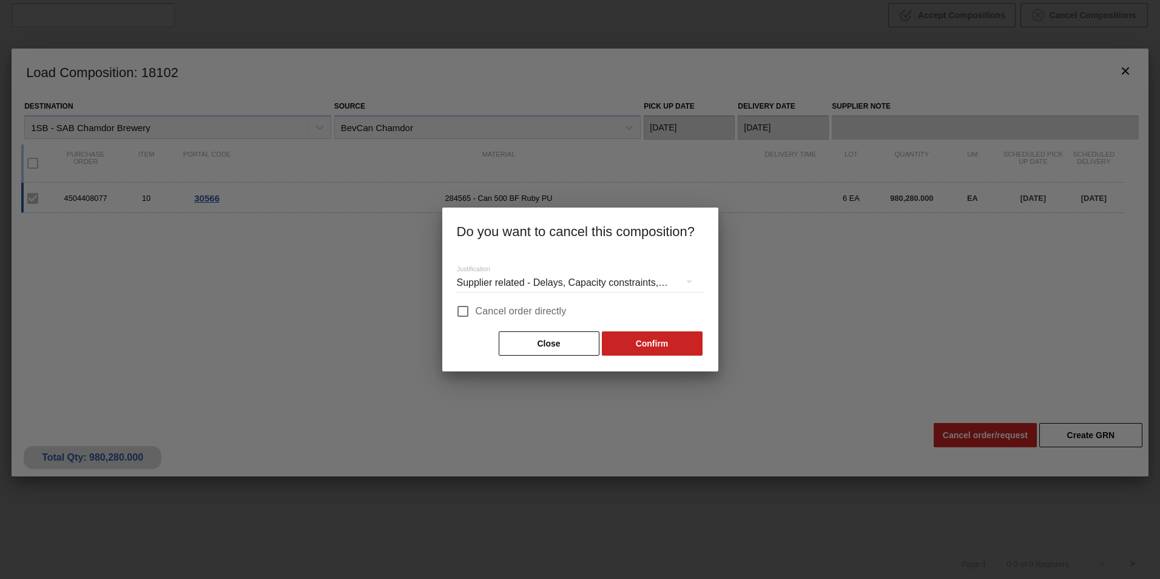
click at [520, 313] on span "Cancel order directly" at bounding box center [521, 311] width 91 height 15
click at [476, 313] on input "Cancel order directly" at bounding box center [462, 311] width 25 height 25
checkbox input "true"
click at [673, 341] on button "Confirm" at bounding box center [652, 343] width 101 height 24
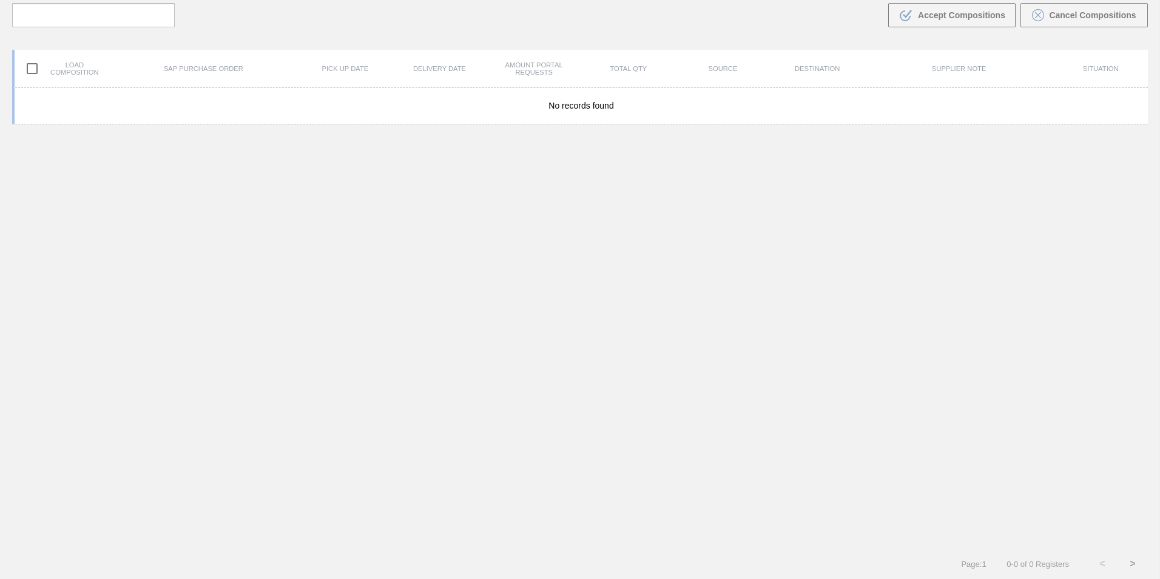
drag, startPoint x: 444, startPoint y: 333, endPoint x: 255, endPoint y: 283, distance: 194.7
click at [443, 333] on div "No records found" at bounding box center [580, 318] width 1136 height 461
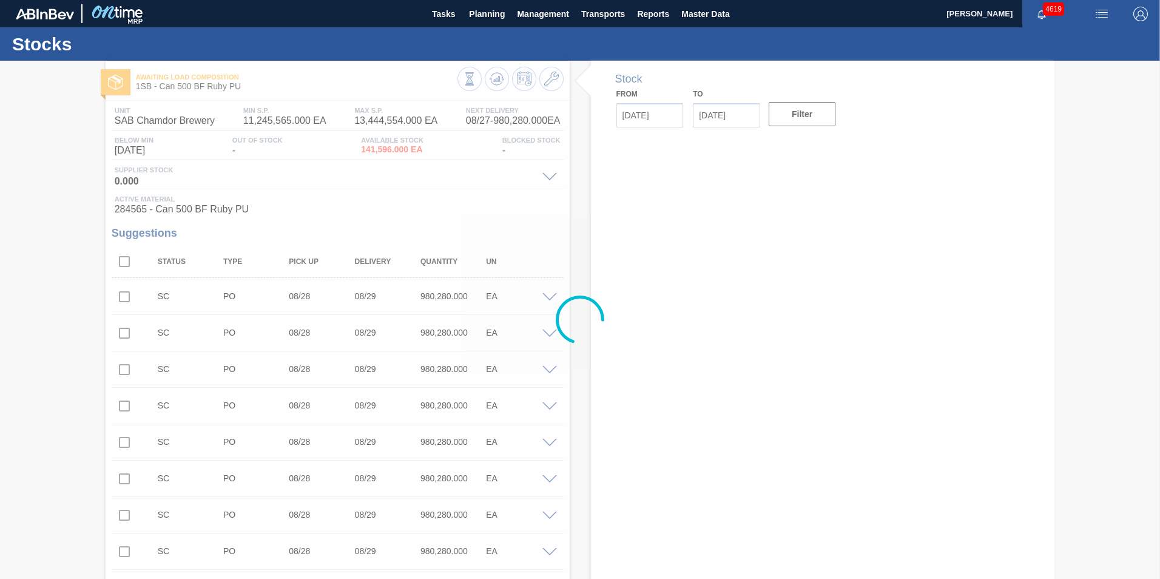
type up30268 "[DATE]"
type input "[DATE]"
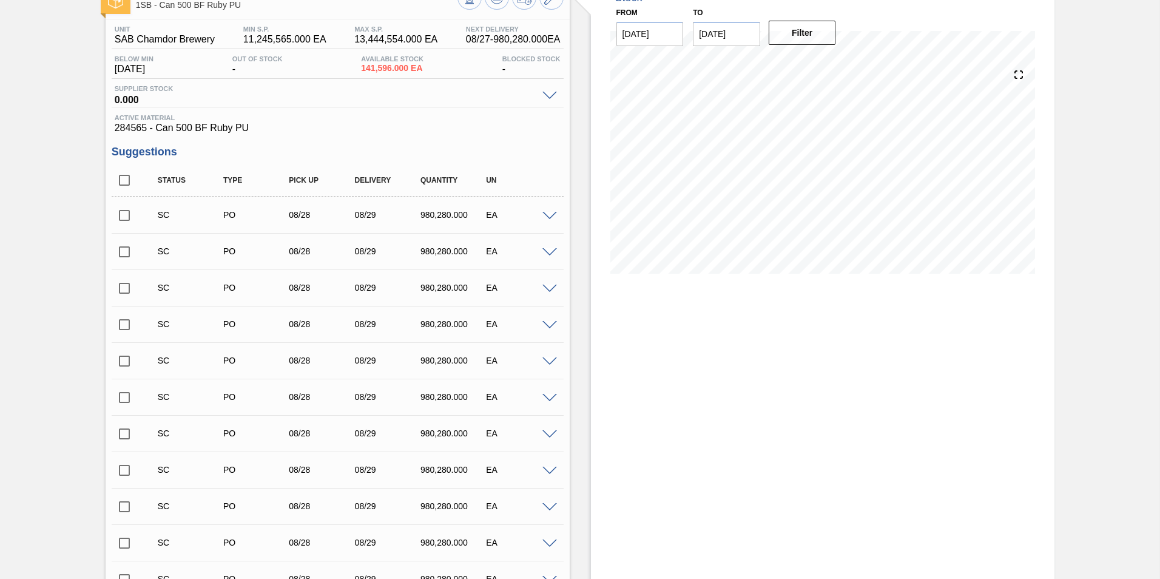
scroll to position [381, 0]
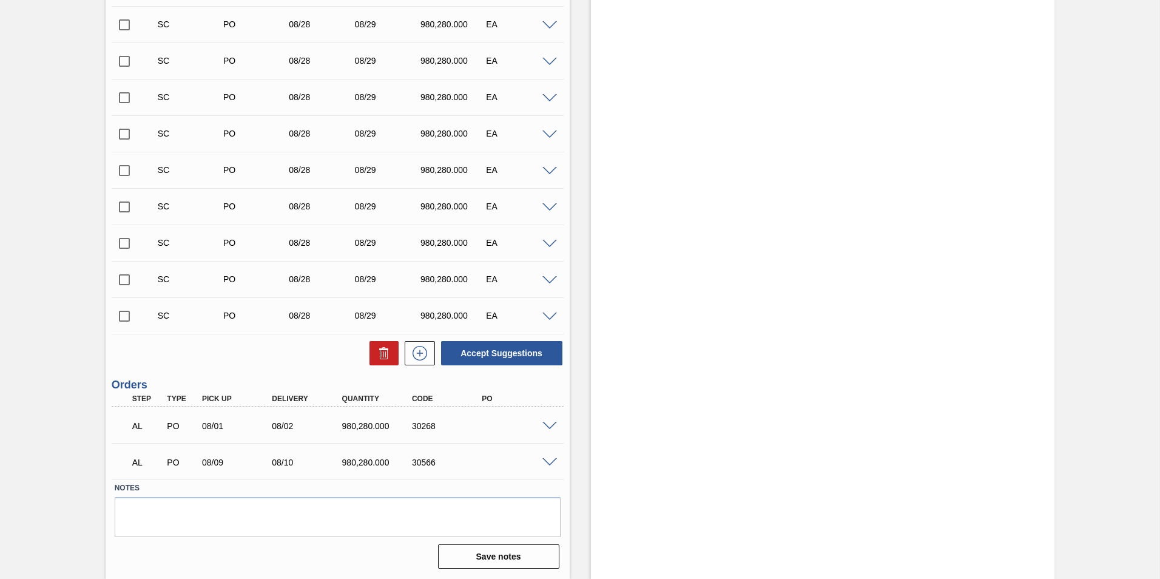
click at [547, 425] on span at bounding box center [549, 426] width 15 height 9
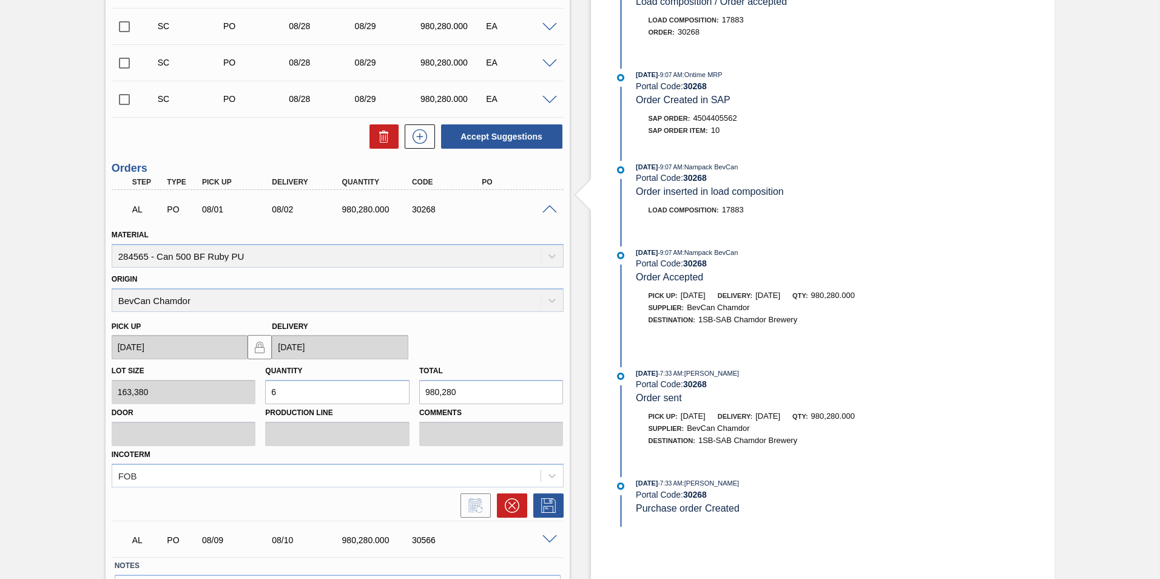
scroll to position [624, 0]
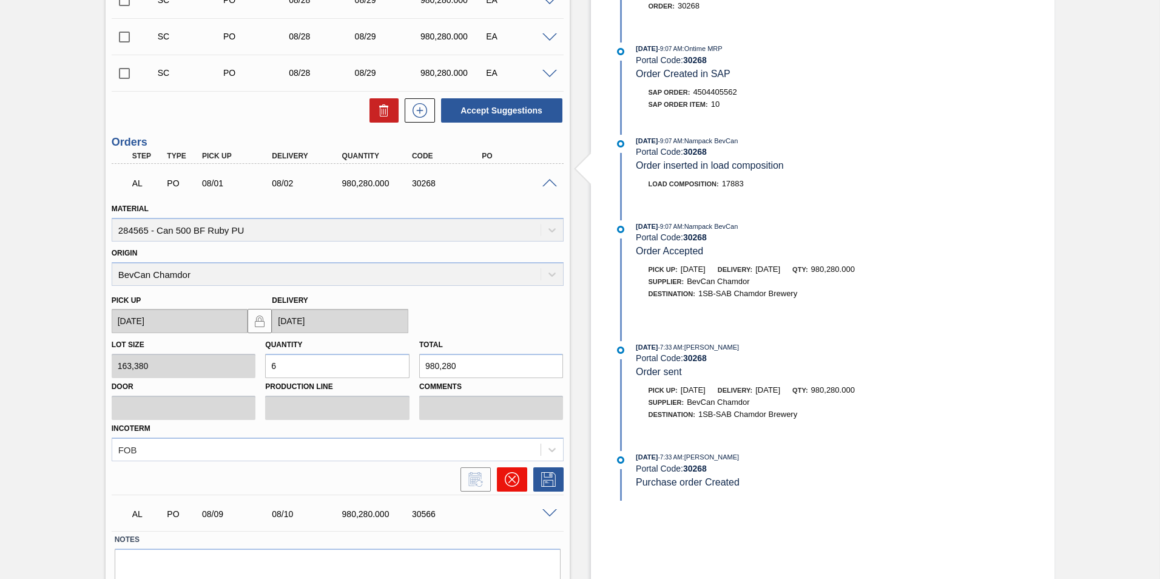
click at [514, 485] on icon at bounding box center [511, 479] width 15 height 15
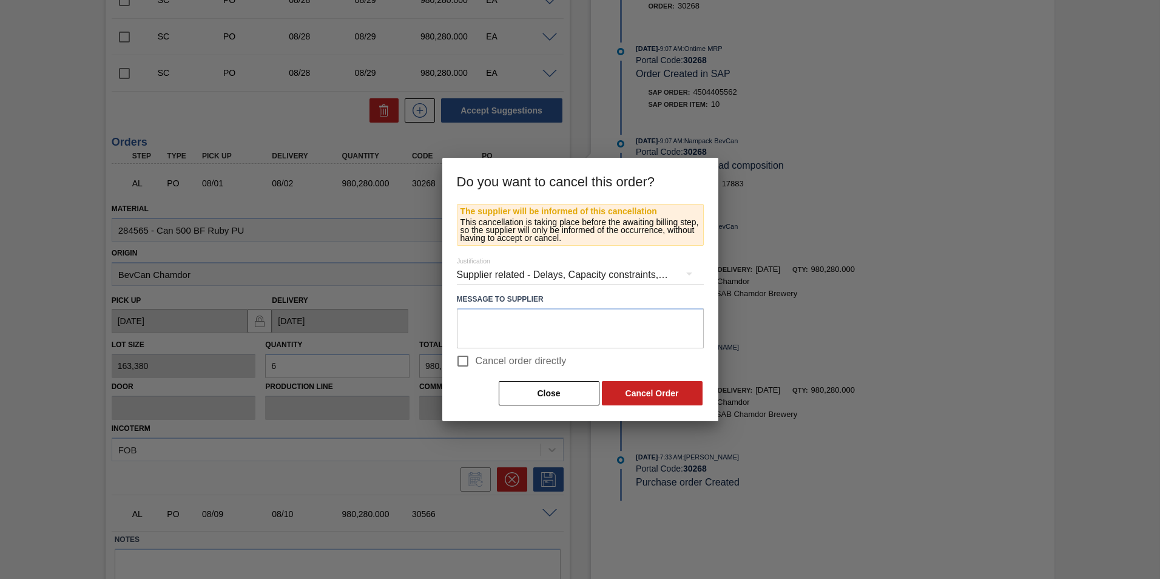
click at [467, 363] on input "Cancel order directly" at bounding box center [462, 360] width 25 height 25
checkbox input "true"
click at [669, 388] on button "Cancel Order" at bounding box center [652, 393] width 101 height 24
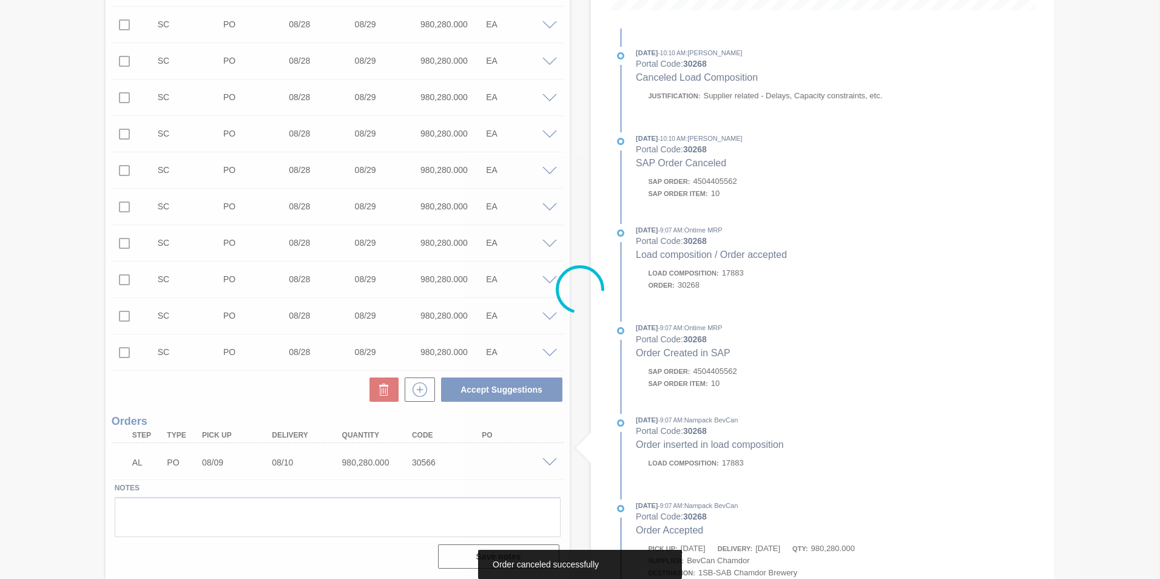
scroll to position [345, 0]
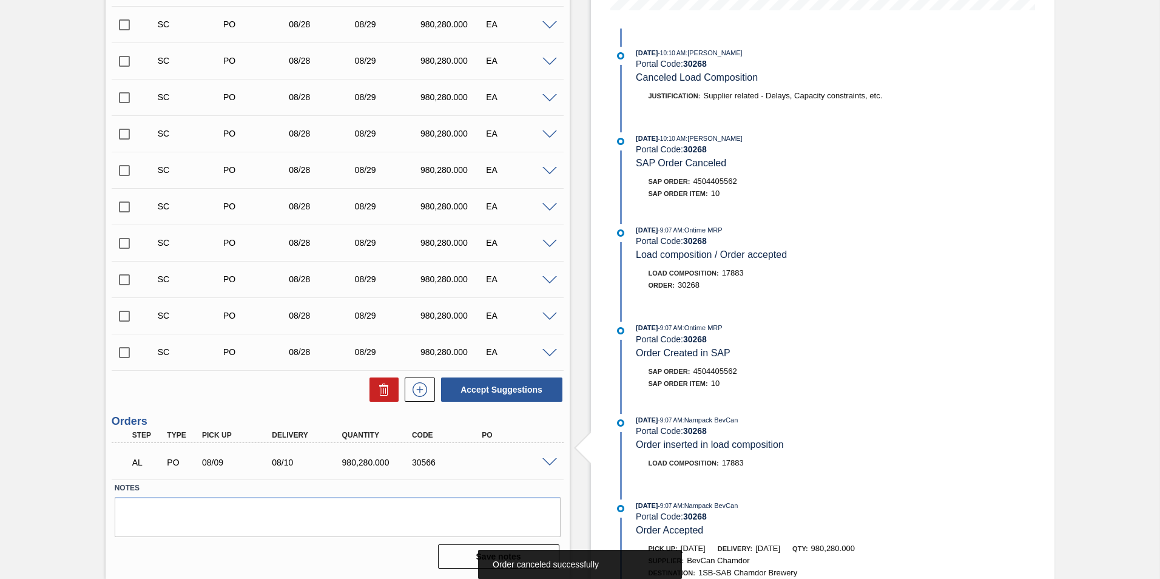
click at [552, 463] on span at bounding box center [549, 462] width 15 height 9
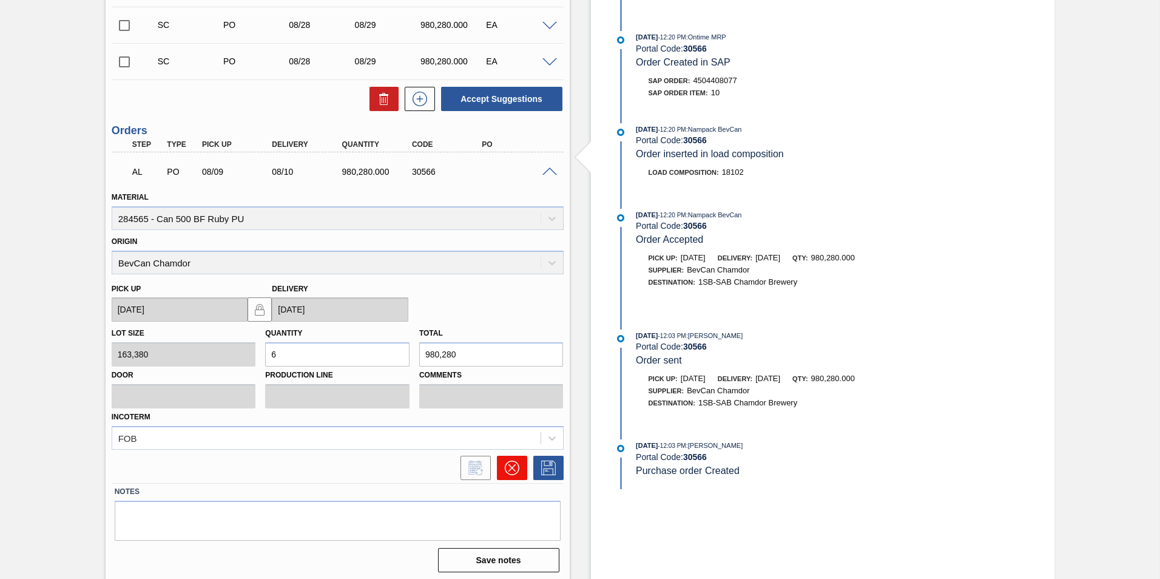
scroll to position [639, 0]
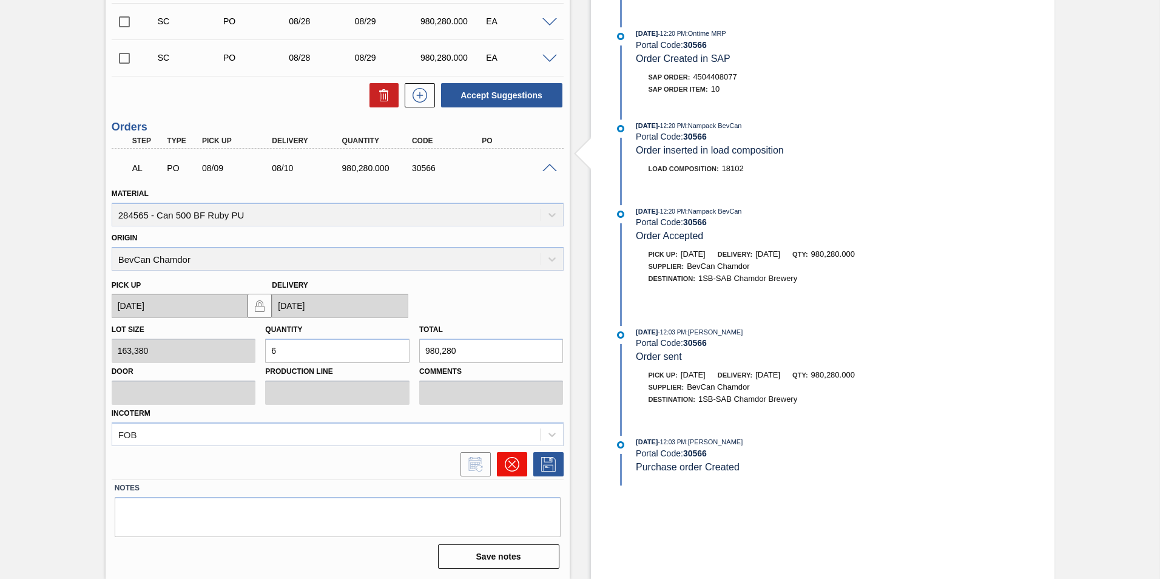
click at [511, 462] on icon at bounding box center [512, 464] width 15 height 15
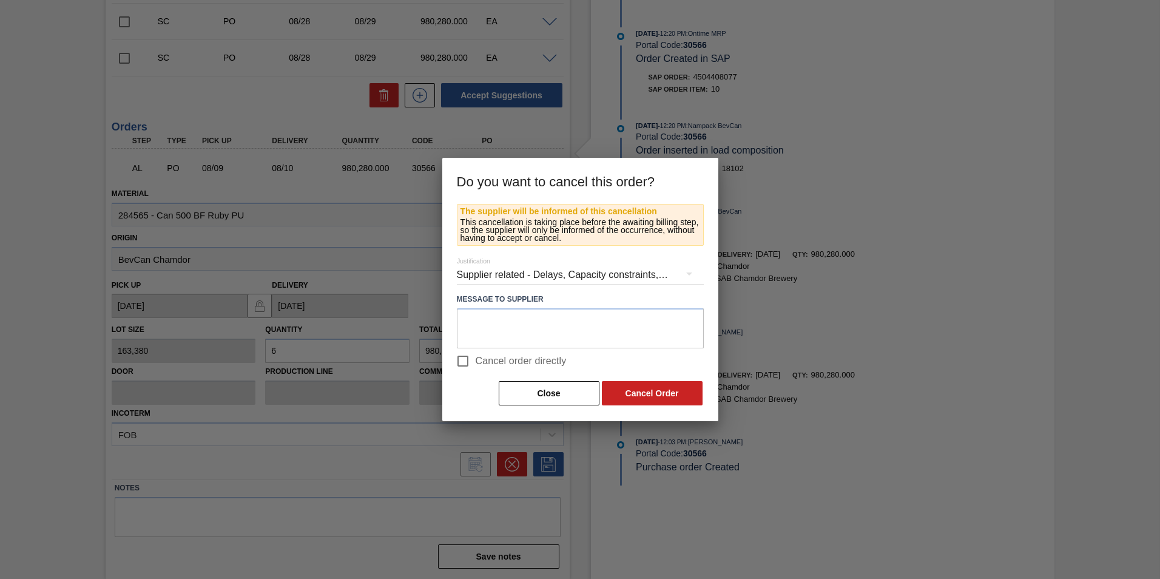
click at [481, 360] on span "Cancel order directly" at bounding box center [521, 361] width 91 height 15
click at [476, 360] on input "Cancel order directly" at bounding box center [462, 360] width 25 height 25
checkbox input "true"
click at [680, 391] on button "Cancel Order" at bounding box center [652, 393] width 101 height 24
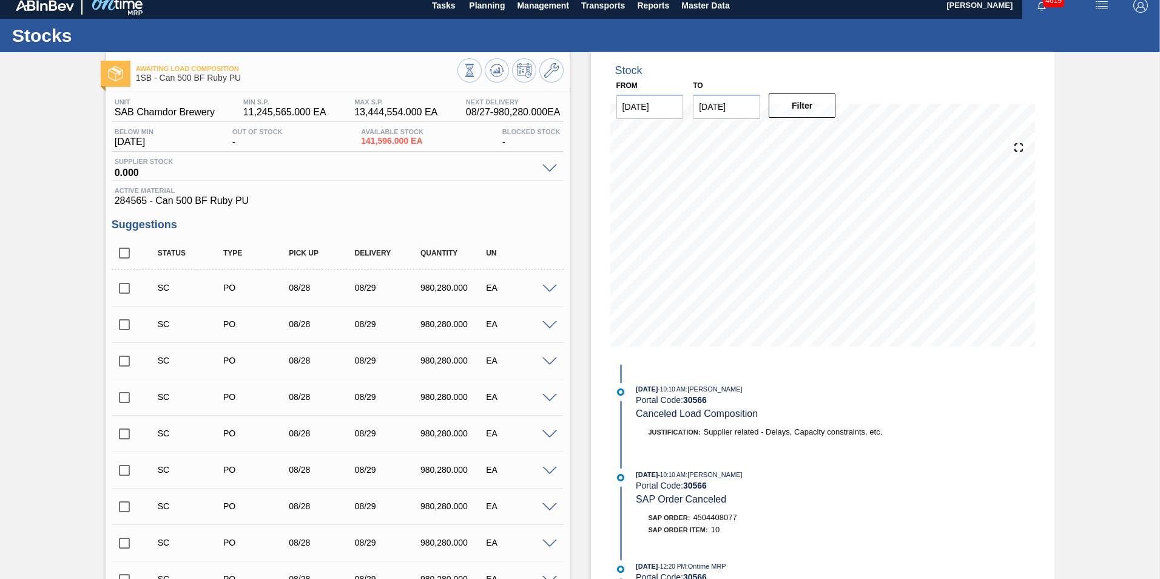
scroll to position [0, 0]
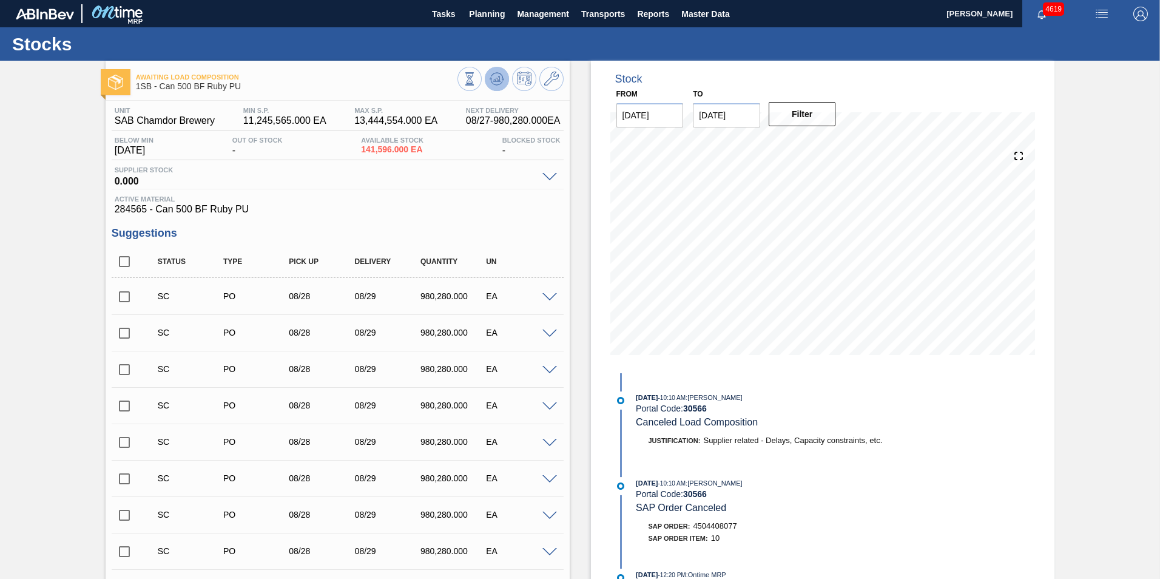
click at [494, 74] on icon at bounding box center [497, 79] width 15 height 15
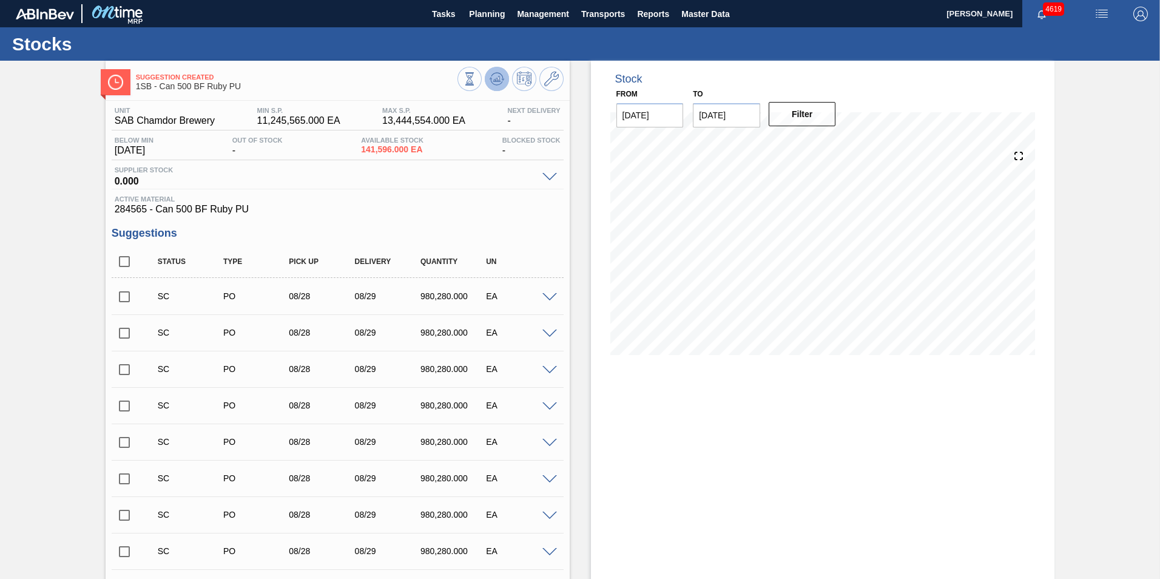
click at [494, 83] on icon at bounding box center [497, 79] width 15 height 15
click at [498, 79] on icon at bounding box center [498, 78] width 1 height 5
click at [126, 295] on input "checkbox" at bounding box center [124, 296] width 25 height 25
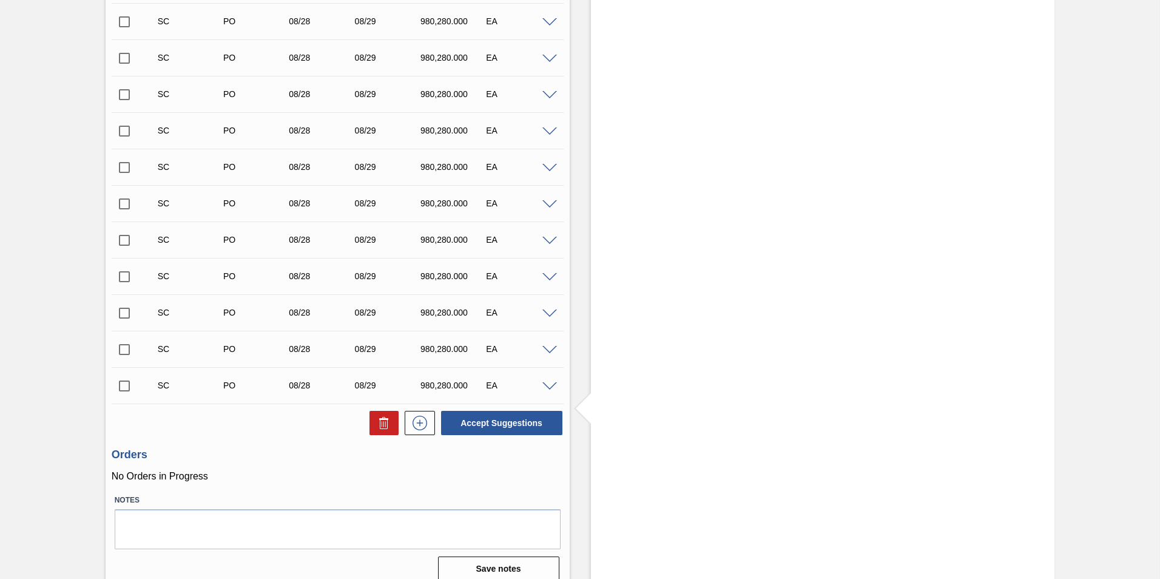
scroll to position [396, 0]
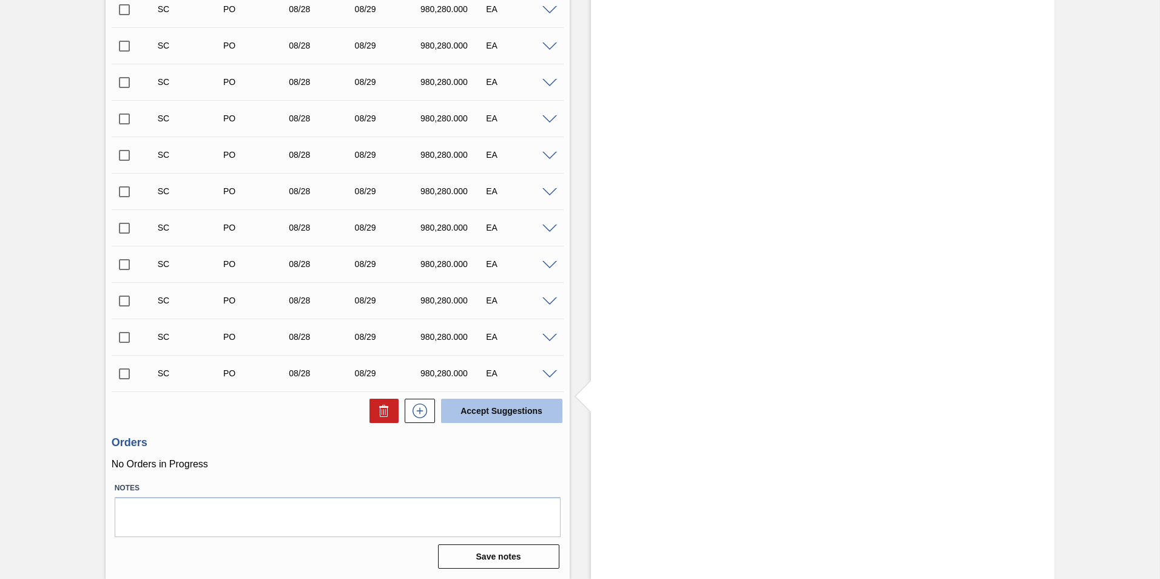
click at [475, 416] on button "Accept Suggestions" at bounding box center [501, 411] width 121 height 24
checkbox input "false"
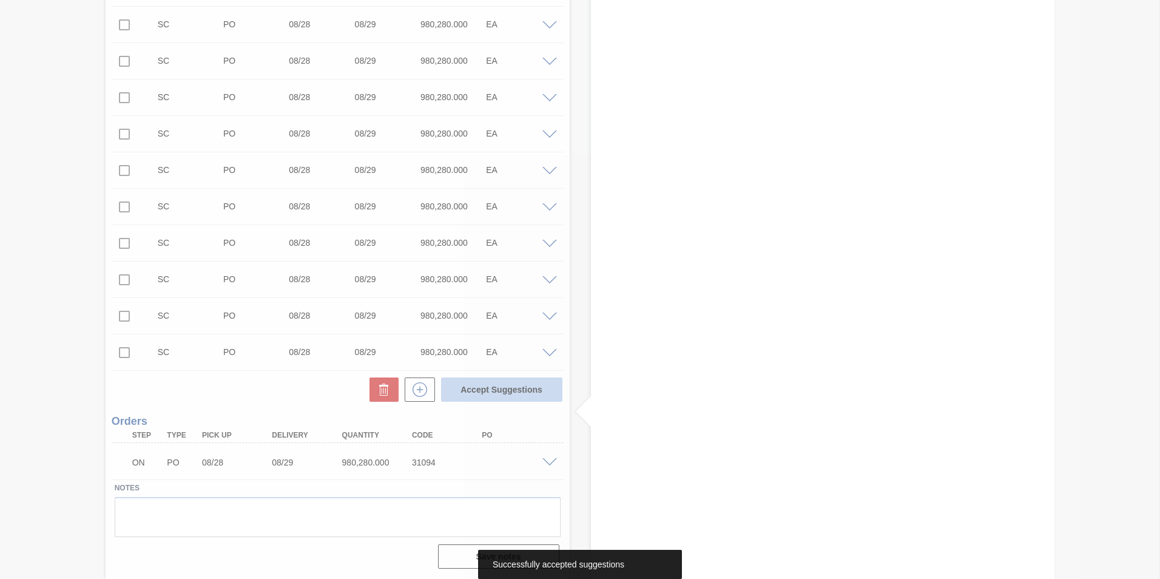
scroll to position [360, 0]
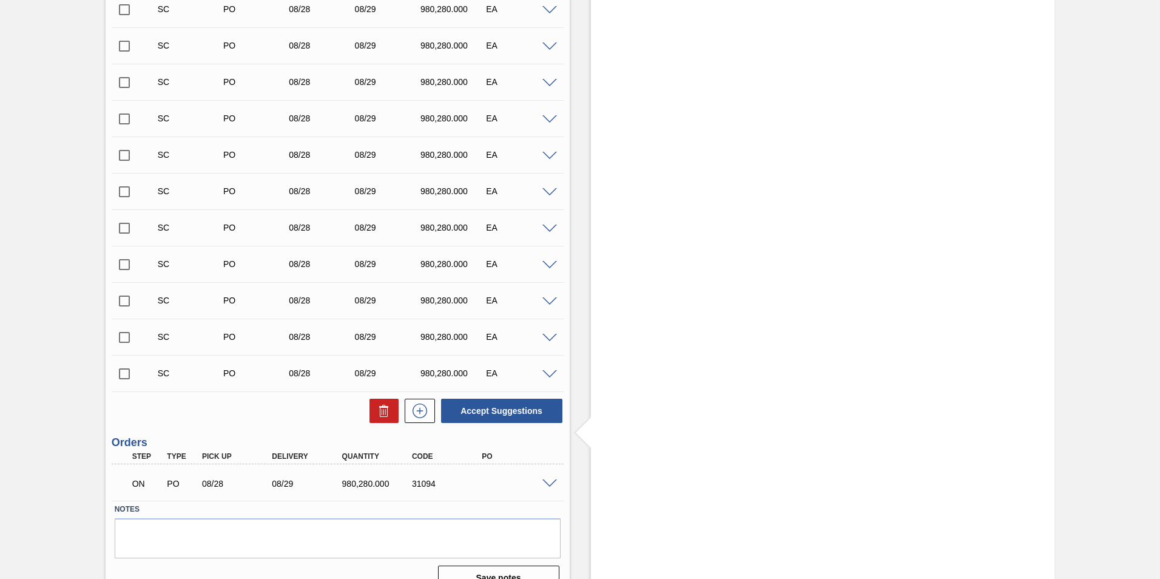
click at [546, 485] on span at bounding box center [549, 483] width 15 height 9
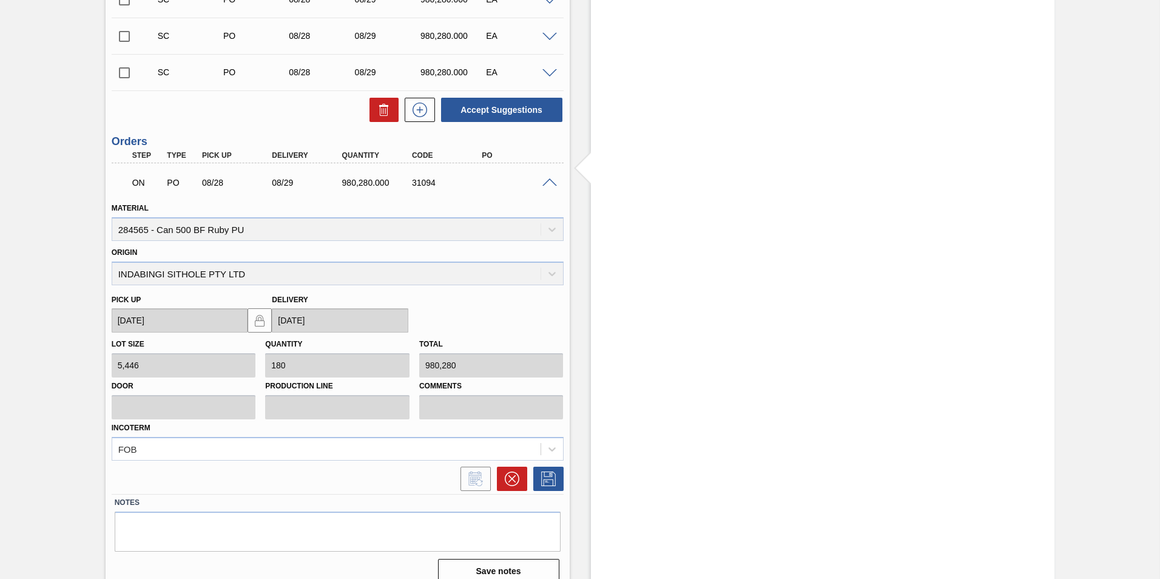
scroll to position [663, 0]
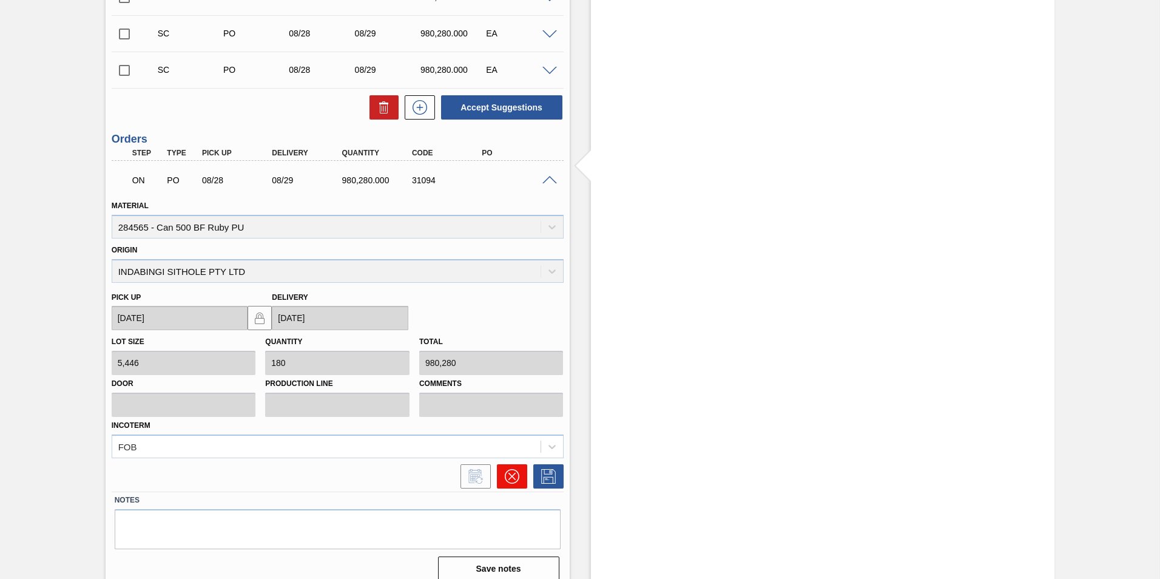
click at [516, 482] on icon at bounding box center [512, 476] width 15 height 15
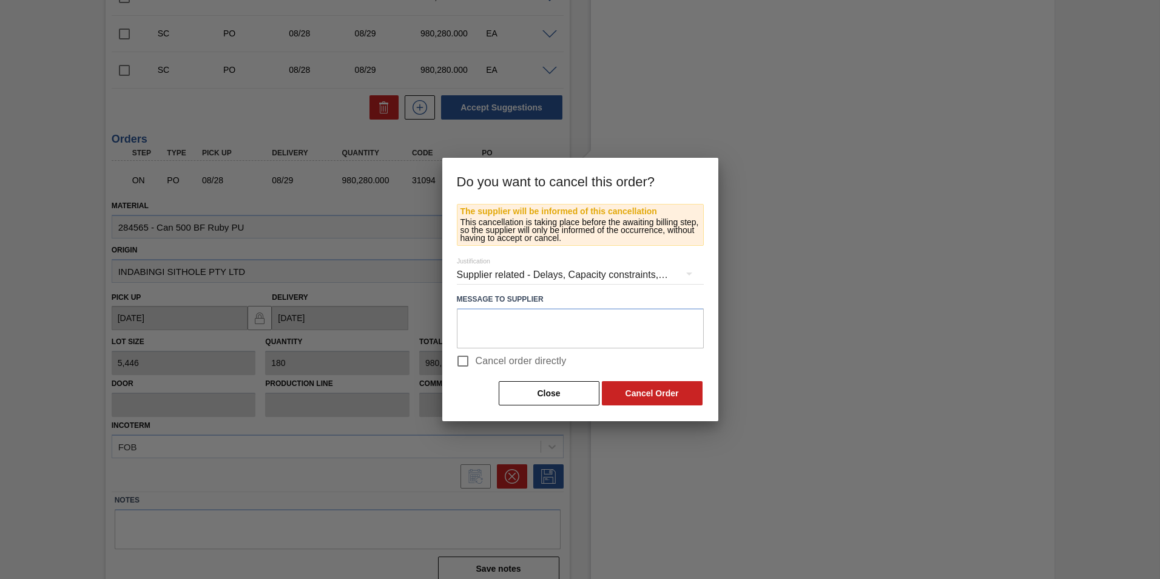
click at [462, 362] on input "Cancel order directly" at bounding box center [462, 360] width 25 height 25
checkbox input "true"
click at [631, 393] on button "Cancel Order" at bounding box center [652, 393] width 101 height 24
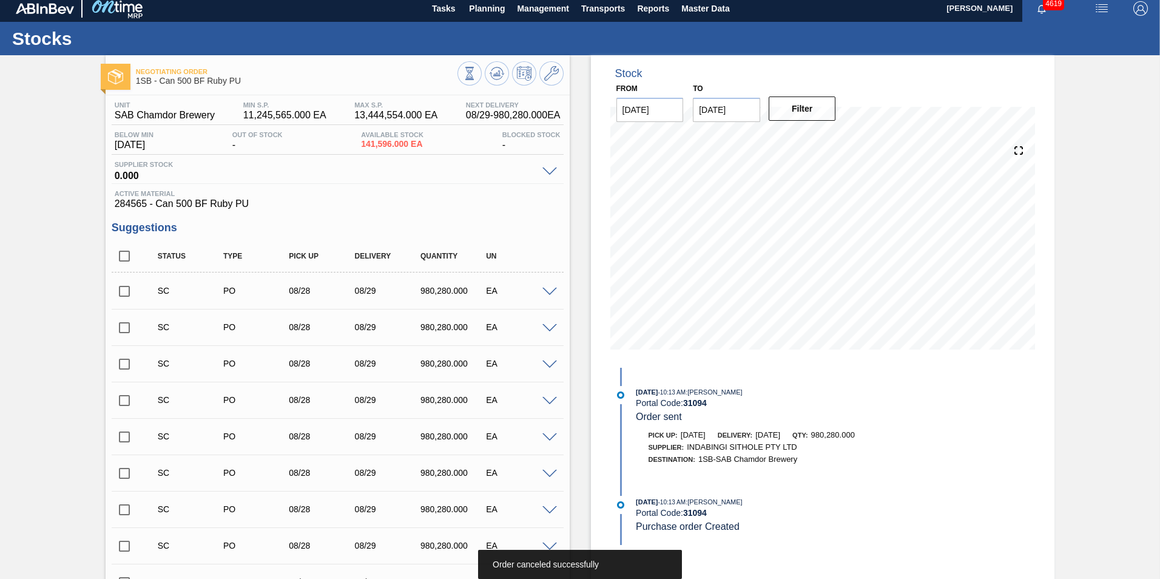
scroll to position [0, 0]
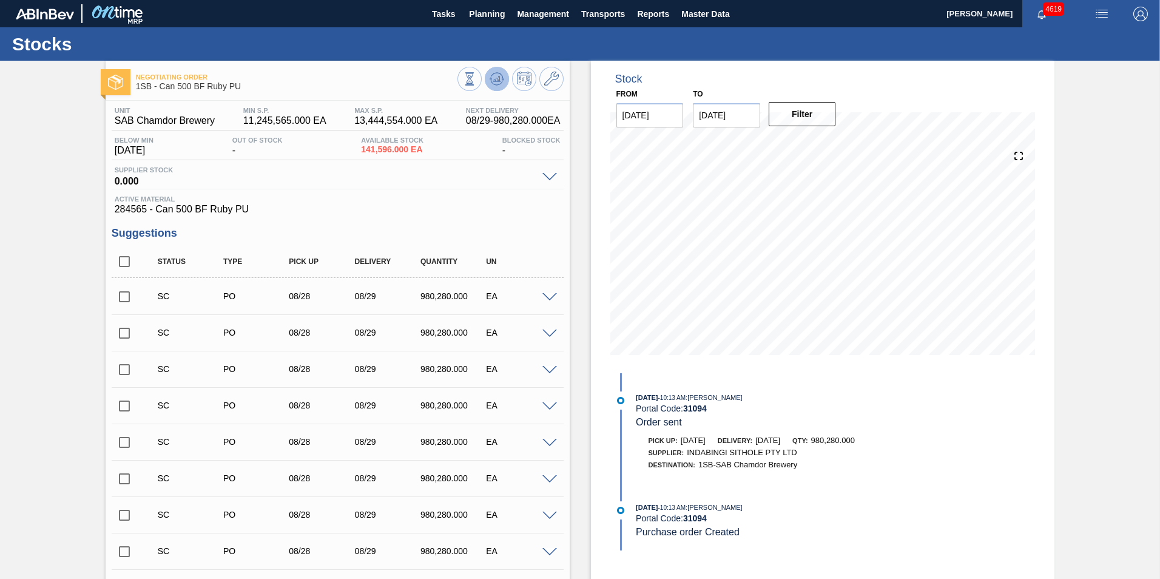
click at [492, 78] on icon at bounding box center [497, 79] width 15 height 15
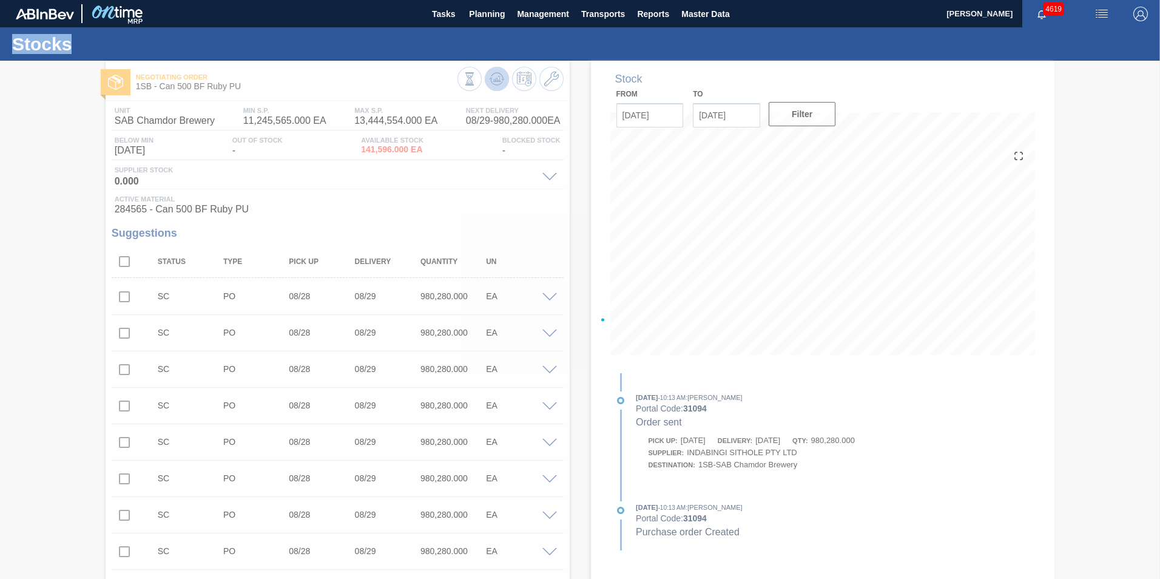
click at [492, 78] on div at bounding box center [580, 320] width 1160 height 518
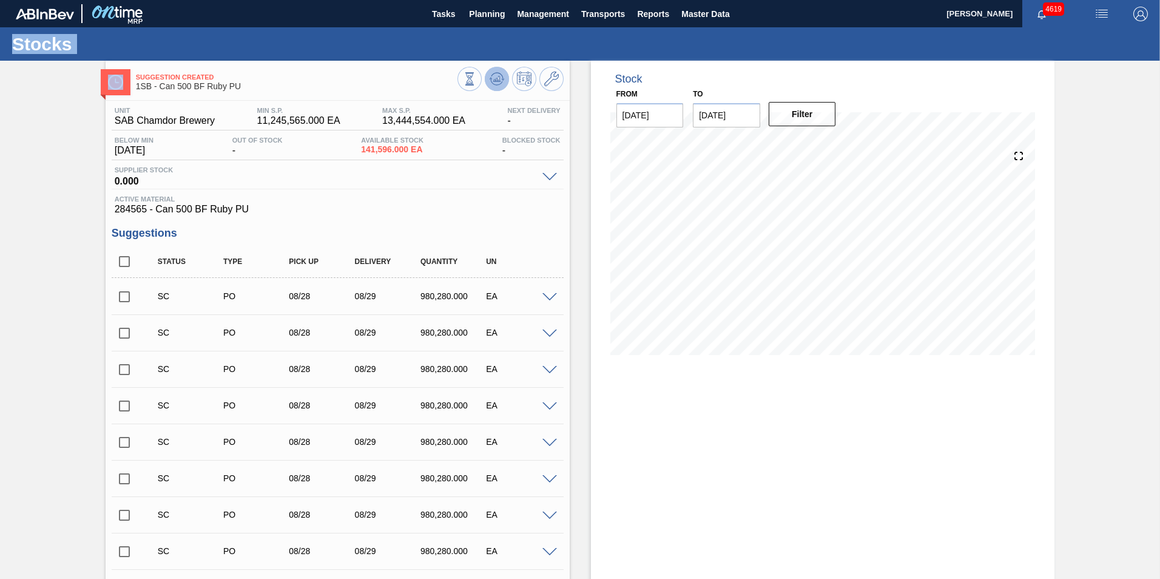
click at [495, 73] on icon at bounding box center [497, 79] width 15 height 15
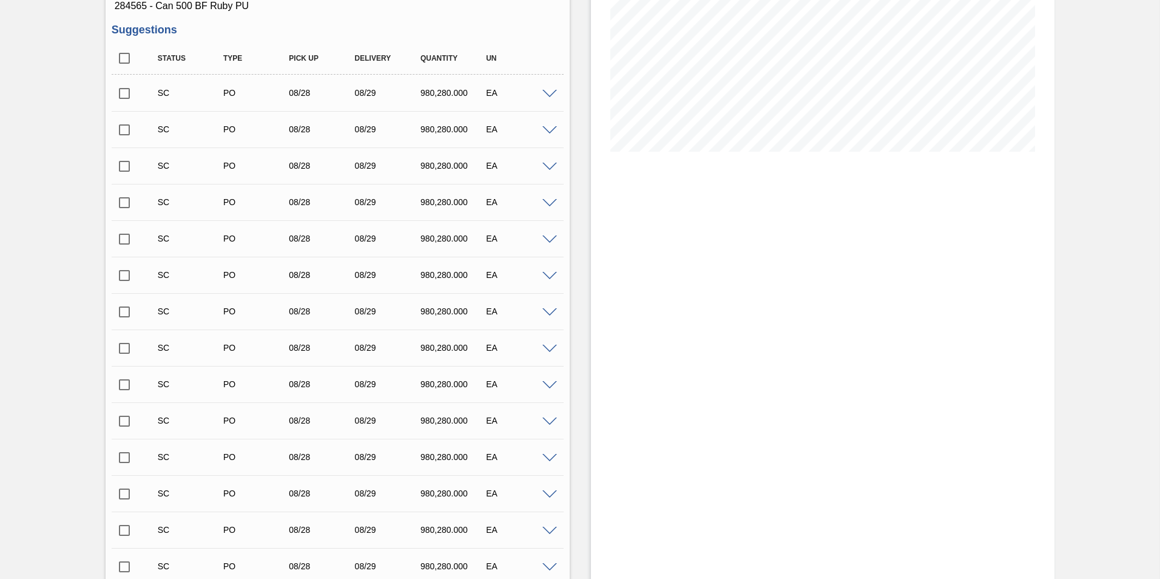
scroll to position [154, 0]
